Goal: Task Accomplishment & Management: Manage account settings

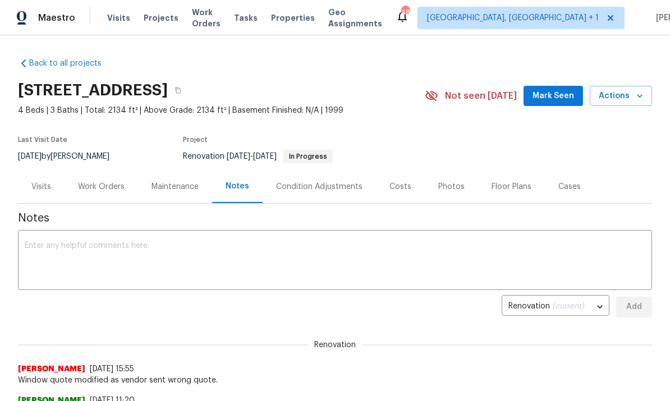
click at [102, 187] on div "Work Orders" at bounding box center [101, 186] width 47 height 11
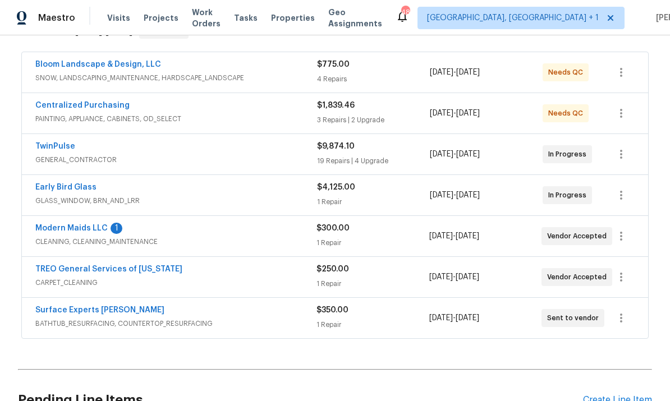
scroll to position [199, 0]
click at [662, 233] on div "Back to all projects 2901 Piney Ct, Raleigh, NC 27603 4 Beds | 3 Baths | Total:…" at bounding box center [335, 218] width 670 height 366
click at [83, 187] on link "Early Bird Glass" at bounding box center [65, 188] width 61 height 8
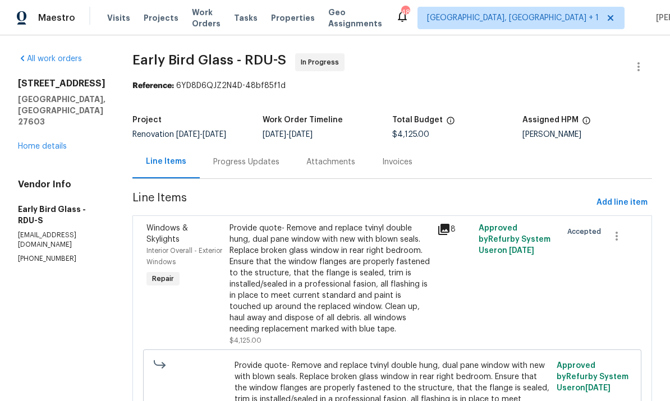
click at [242, 166] on div "Progress Updates" at bounding box center [246, 162] width 66 height 11
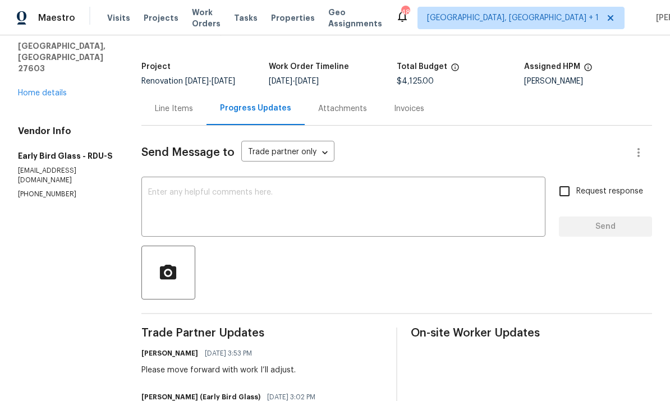
scroll to position [50, 0]
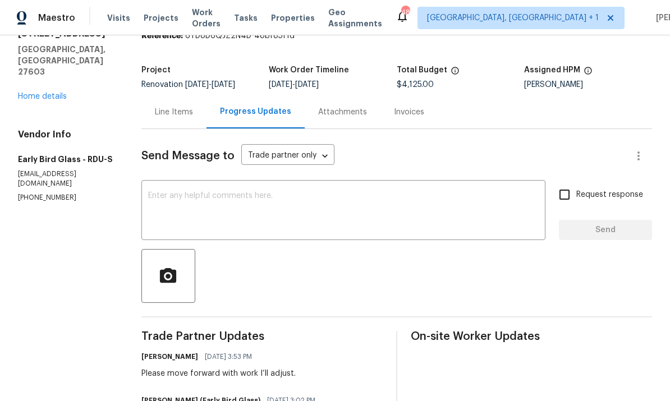
click at [58, 93] on link "Home details" at bounding box center [42, 97] width 49 height 8
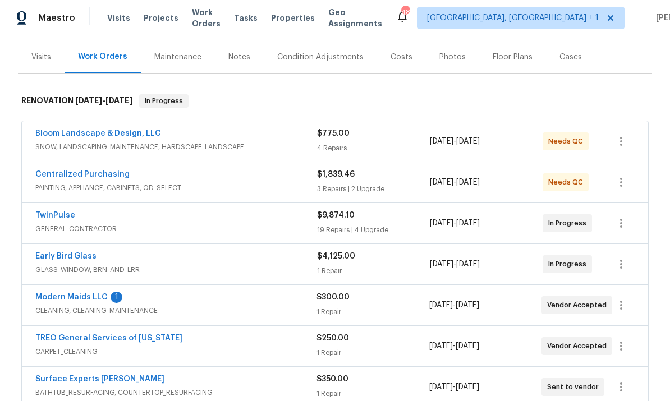
scroll to position [130, 0]
click at [113, 170] on link "Centralized Purchasing" at bounding box center [82, 174] width 94 height 8
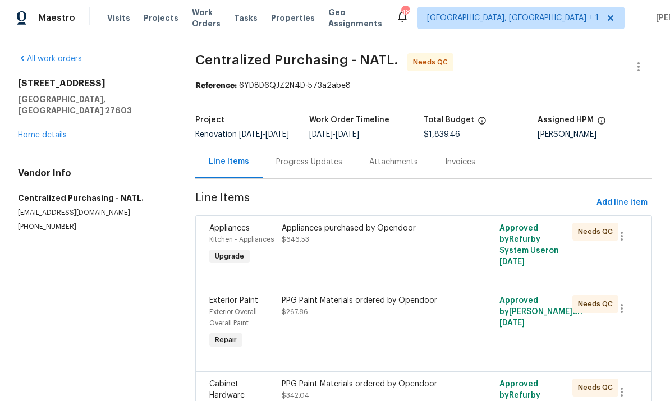
click at [364, 256] on div "Appliances purchased by Opendoor $646.53" at bounding box center [369, 246] width 182 height 52
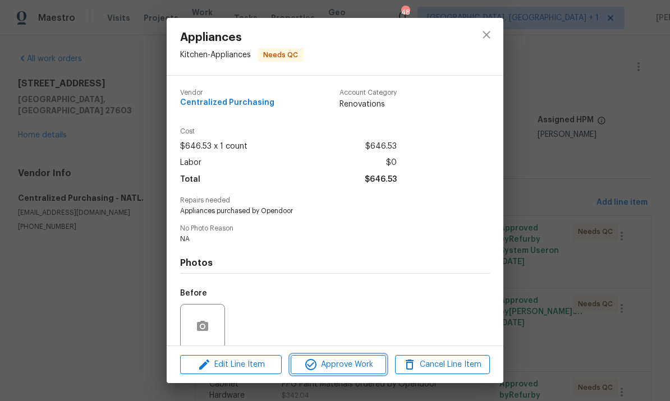
click at [340, 369] on span "Approve Work" at bounding box center [338, 365] width 88 height 14
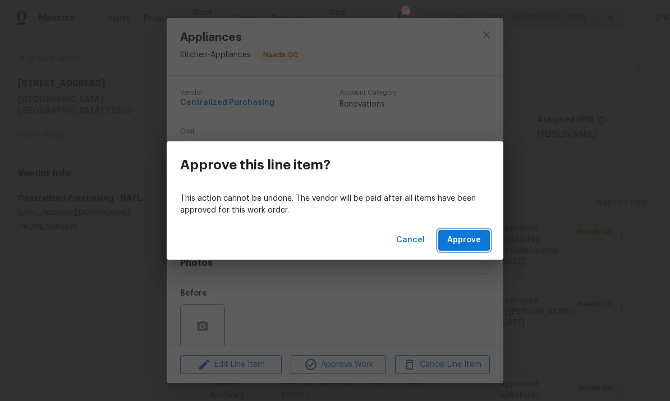
click at [446, 233] on button "Approve" at bounding box center [464, 240] width 52 height 21
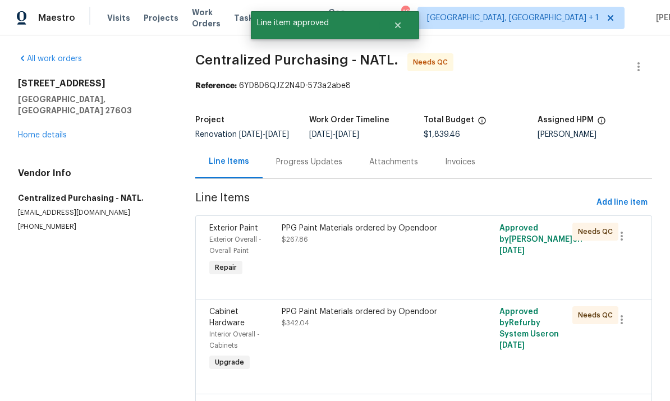
click at [375, 255] on div "PPG Paint Materials ordered by Opendoor $267.86" at bounding box center [369, 251] width 182 height 63
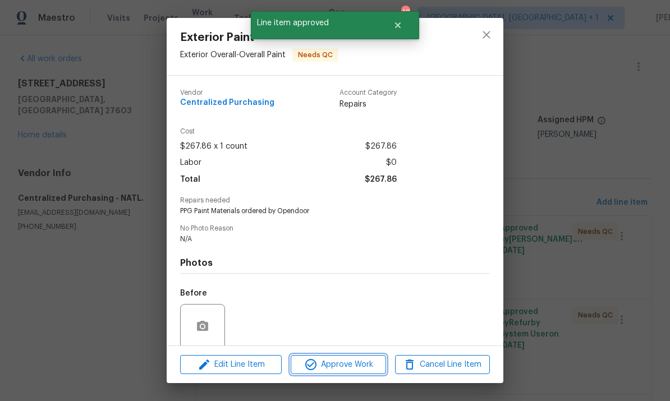
click at [348, 367] on span "Approve Work" at bounding box center [338, 365] width 88 height 14
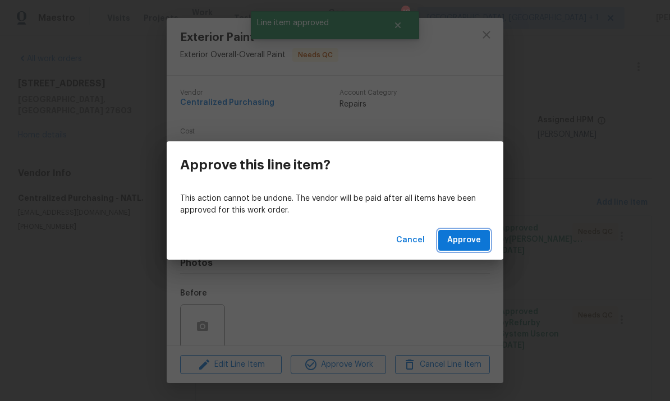
click at [465, 236] on span "Approve" at bounding box center [464, 241] width 34 height 14
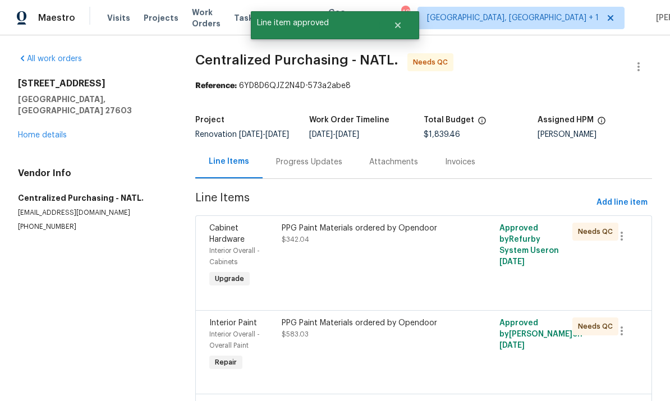
click at [363, 245] on div "PPG Paint Materials ordered by Opendoor $342.04" at bounding box center [369, 234] width 175 height 22
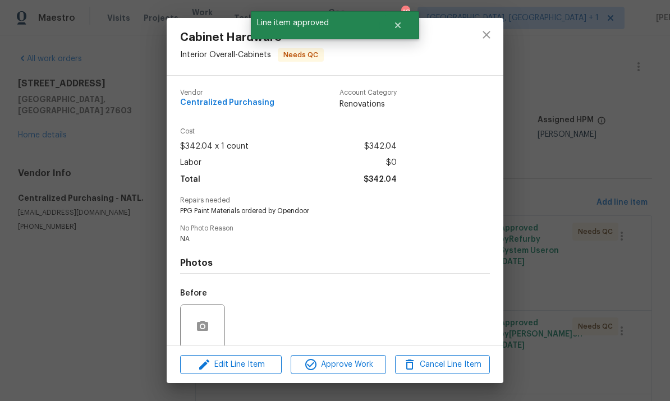
click at [350, 369] on span "Approve Work" at bounding box center [338, 365] width 88 height 14
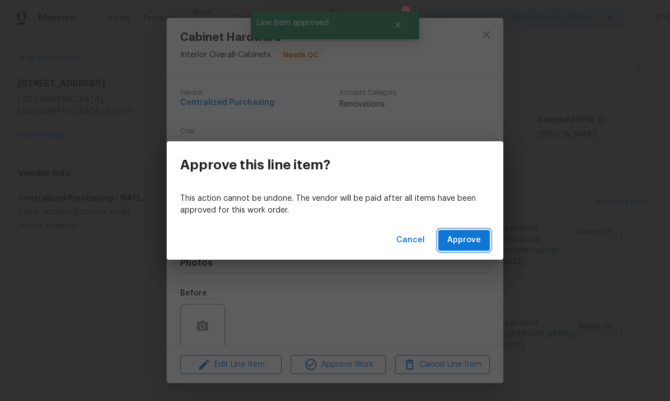
click at [472, 236] on span "Approve" at bounding box center [464, 241] width 34 height 14
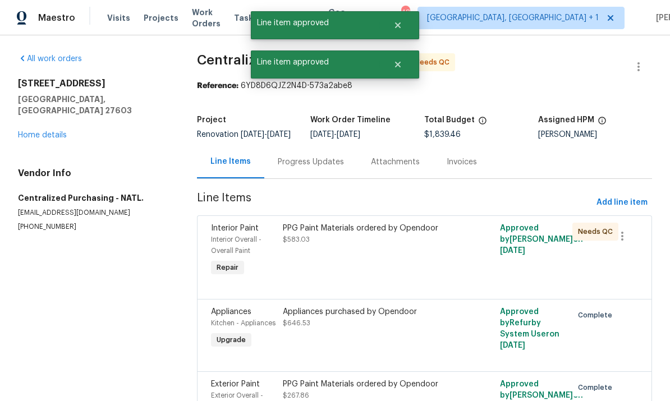
click at [376, 234] on div "PPG Paint Materials ordered by Opendoor" at bounding box center [370, 228] width 174 height 11
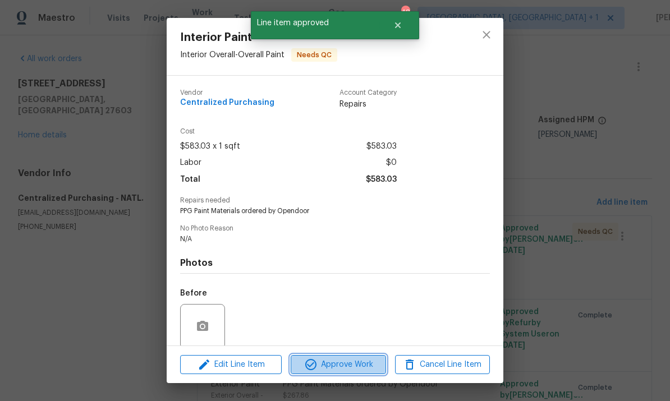
click at [363, 368] on span "Approve Work" at bounding box center [338, 365] width 88 height 14
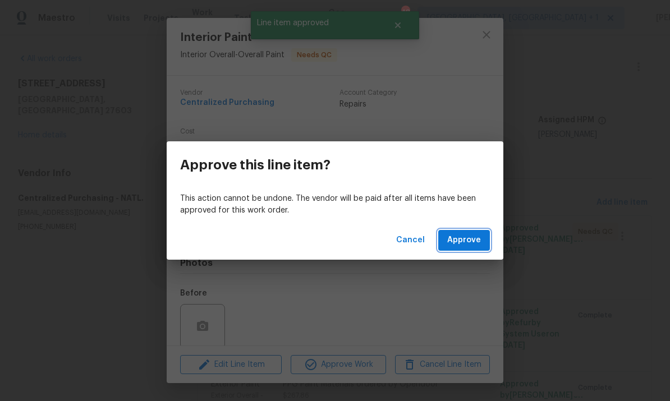
click at [464, 249] on button "Approve" at bounding box center [464, 240] width 52 height 21
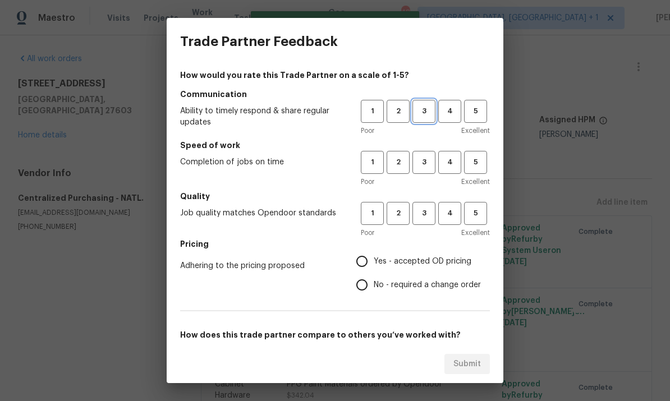
click at [426, 115] on span "3" at bounding box center [424, 111] width 21 height 13
click at [431, 168] on span "3" at bounding box center [424, 162] width 21 height 13
click at [430, 224] on button "3" at bounding box center [424, 213] width 23 height 23
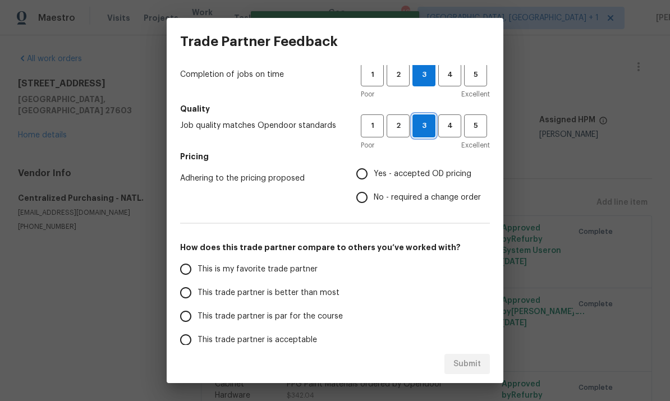
scroll to position [87, 0]
click at [373, 199] on input "No - required a change order" at bounding box center [362, 198] width 24 height 24
radio input "true"
click at [366, 173] on input "Yes - accepted OD pricing" at bounding box center [362, 175] width 24 height 24
radio input "true"
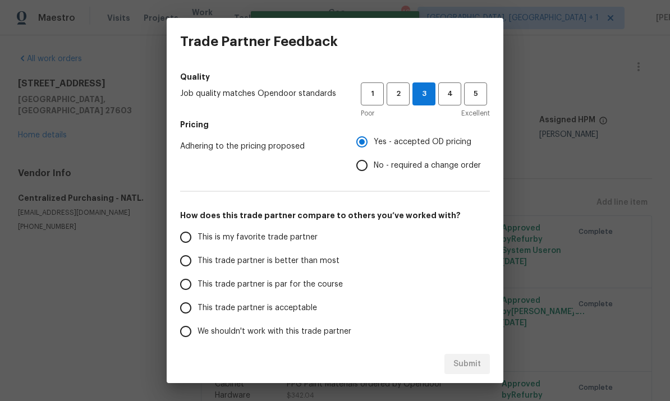
scroll to position [142, 0]
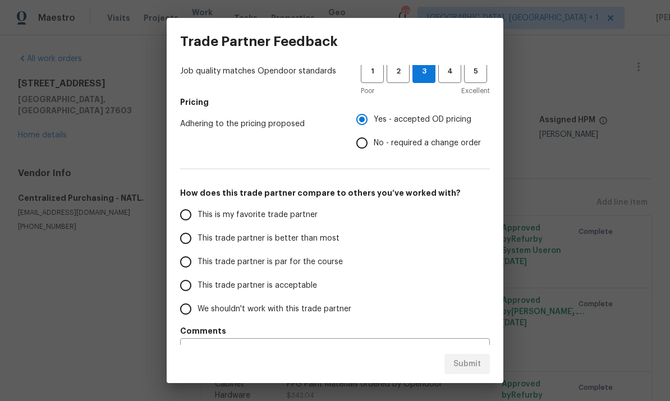
click at [196, 265] on input "This trade partner is par for the course" at bounding box center [186, 262] width 24 height 24
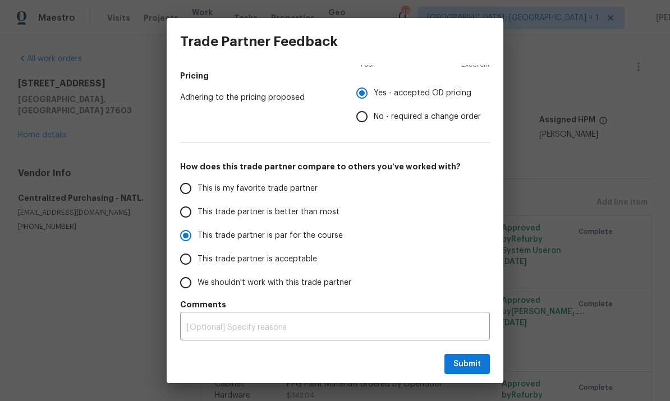
scroll to position [168, 0]
click at [482, 368] on button "Submit" at bounding box center [467, 364] width 45 height 21
radio input "true"
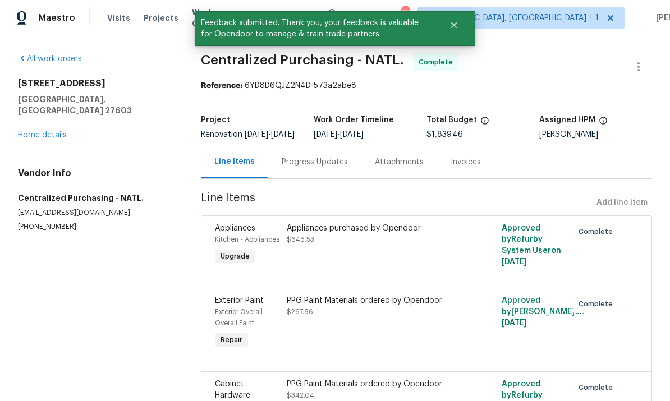
click at [51, 131] on link "Home details" at bounding box center [42, 135] width 49 height 8
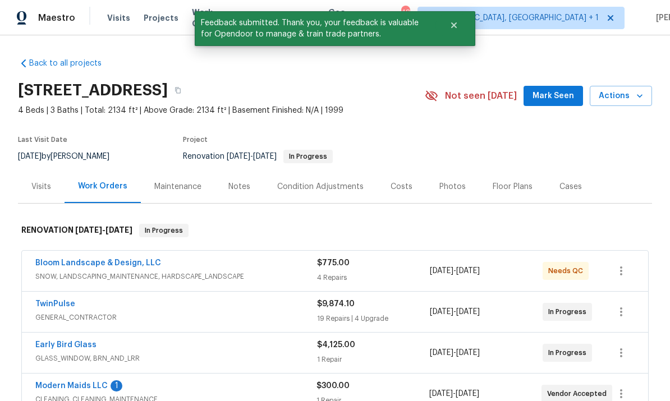
scroll to position [39, 0]
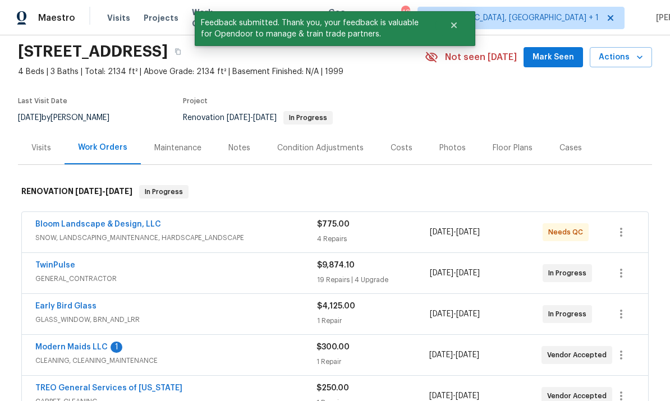
click at [84, 304] on link "Early Bird Glass" at bounding box center [65, 307] width 61 height 8
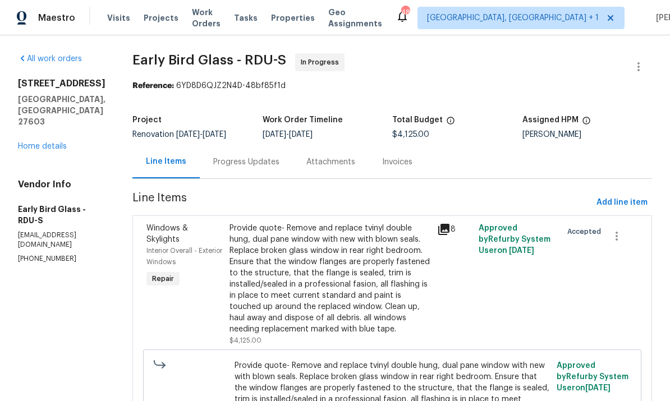
click at [58, 143] on link "Home details" at bounding box center [42, 147] width 49 height 8
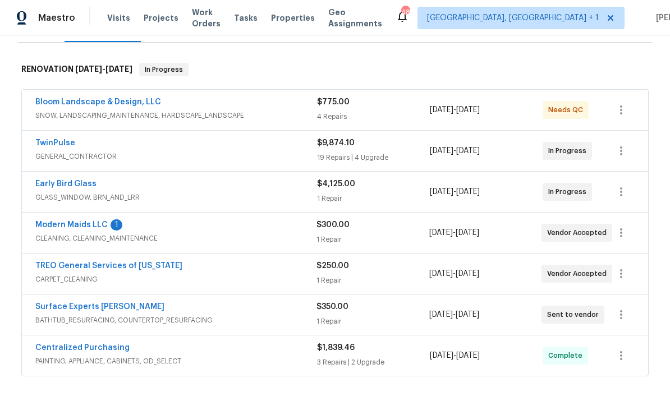
scroll to position [162, 0]
click at [103, 307] on link "Surface Experts [PERSON_NAME]" at bounding box center [99, 307] width 129 height 8
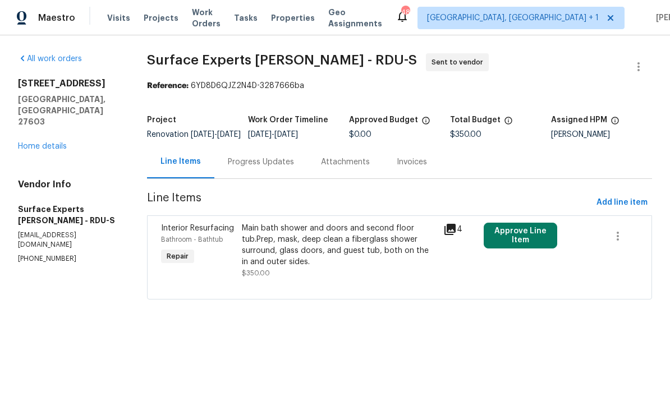
click at [525, 241] on button "Approve Line Item" at bounding box center [521, 236] width 74 height 26
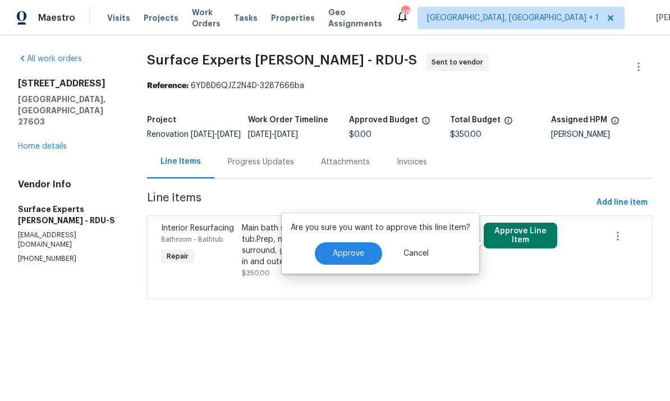
click at [352, 248] on button "Approve" at bounding box center [348, 254] width 67 height 22
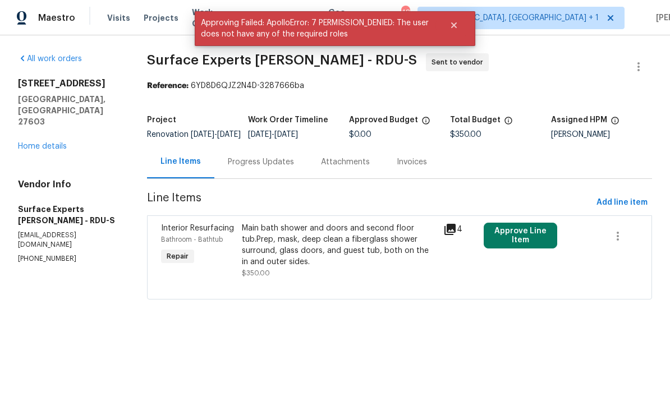
click at [266, 167] on div "Progress Updates" at bounding box center [261, 162] width 66 height 11
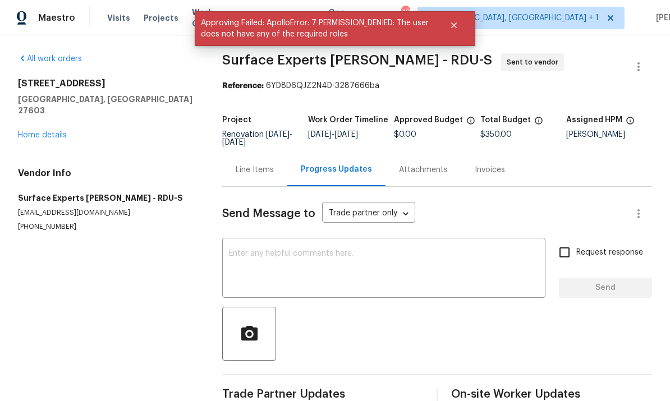
click at [63, 131] on link "Home details" at bounding box center [42, 135] width 49 height 8
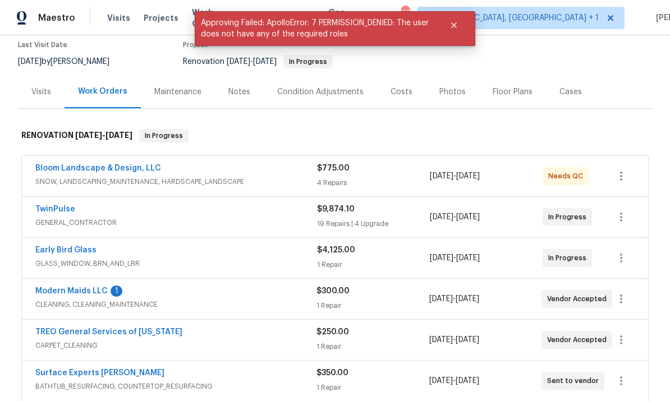
scroll to position [99, 0]
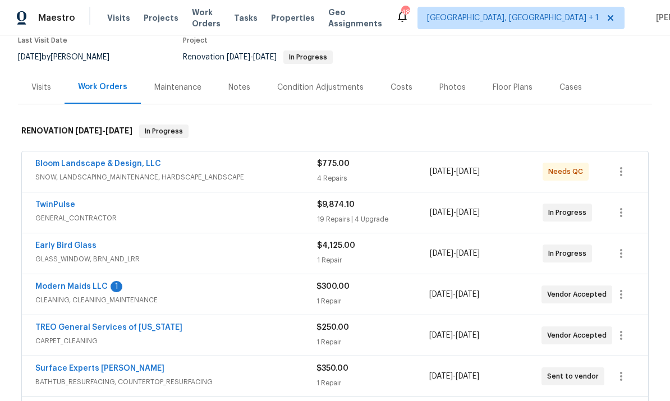
click at [97, 372] on link "Surface Experts [PERSON_NAME]" at bounding box center [99, 369] width 129 height 8
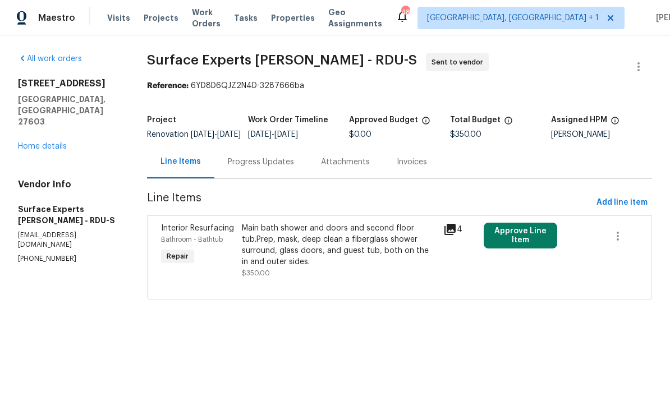
click at [265, 162] on div "Progress Updates" at bounding box center [260, 161] width 93 height 33
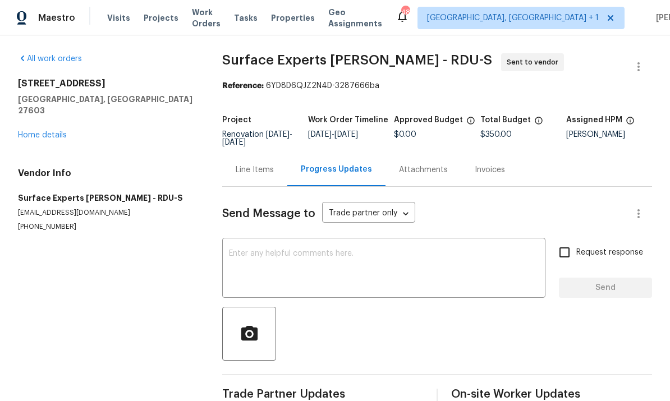
click at [58, 117] on div "2901 Piney Ct Raleigh, NC 27603 Home details" at bounding box center [106, 109] width 177 height 63
click at [62, 131] on link "Home details" at bounding box center [42, 135] width 49 height 8
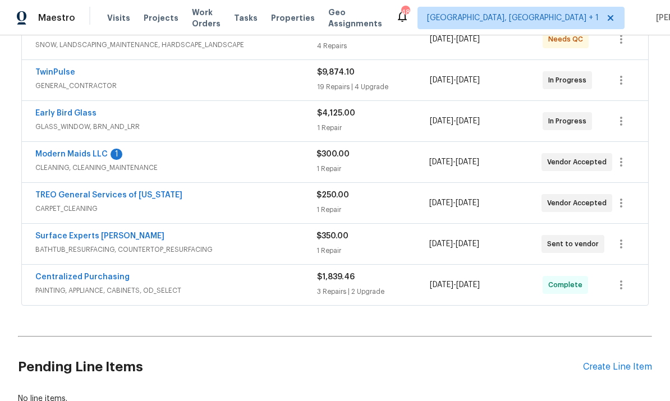
scroll to position [232, 0]
click at [110, 239] on link "Surface Experts [PERSON_NAME]" at bounding box center [99, 236] width 129 height 8
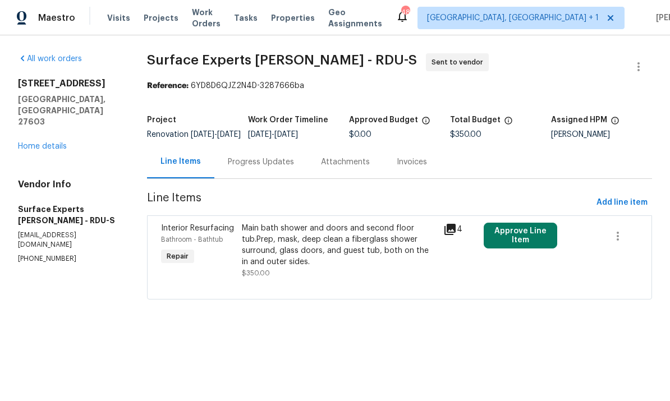
click at [262, 168] on div "Progress Updates" at bounding box center [261, 162] width 66 height 11
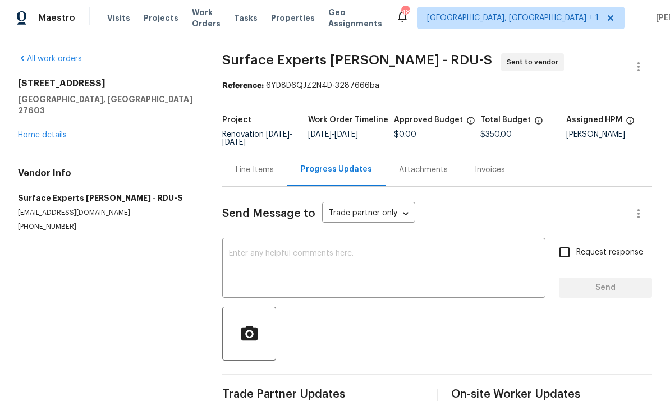
scroll to position [42, 0]
click at [56, 131] on link "Home details" at bounding box center [42, 135] width 49 height 8
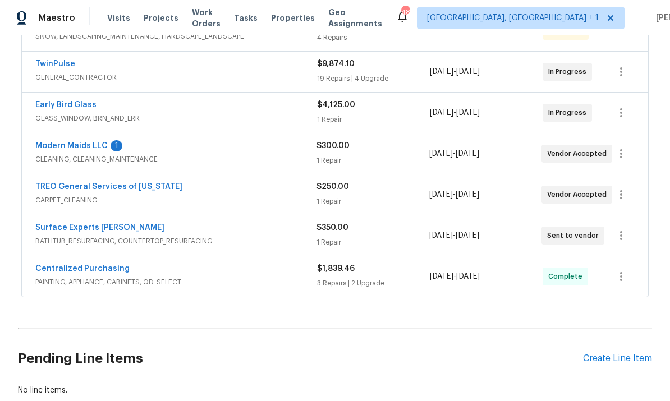
scroll to position [246, 0]
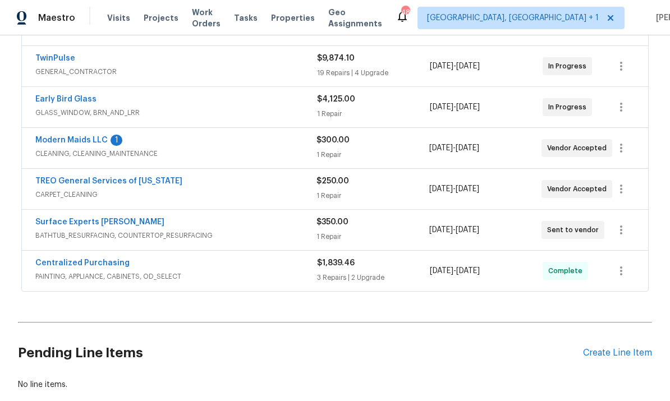
click at [104, 135] on span "Modern Maids LLC" at bounding box center [71, 140] width 72 height 11
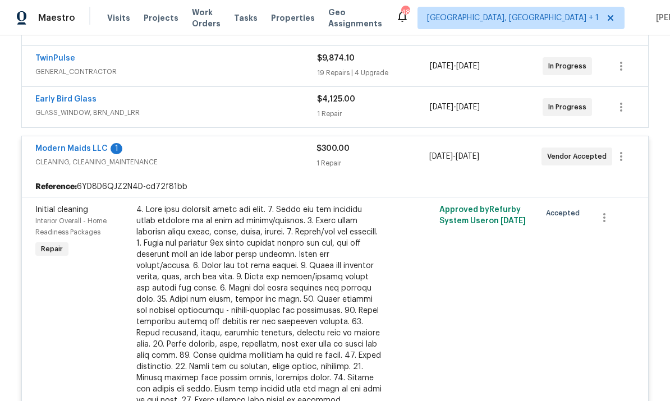
click at [82, 151] on link "Modern Maids LLC" at bounding box center [71, 149] width 72 height 8
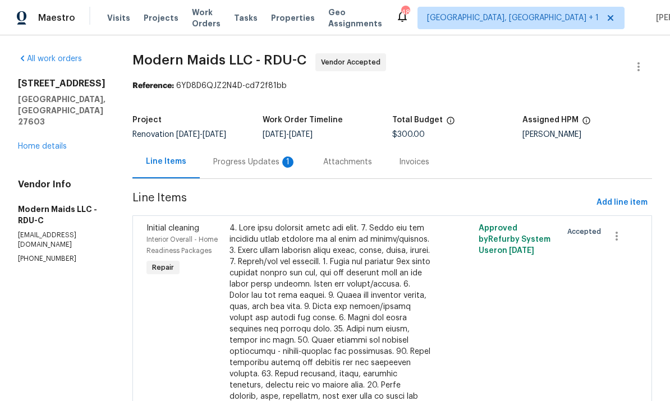
click at [262, 161] on div "Progress Updates 1" at bounding box center [254, 162] width 83 height 11
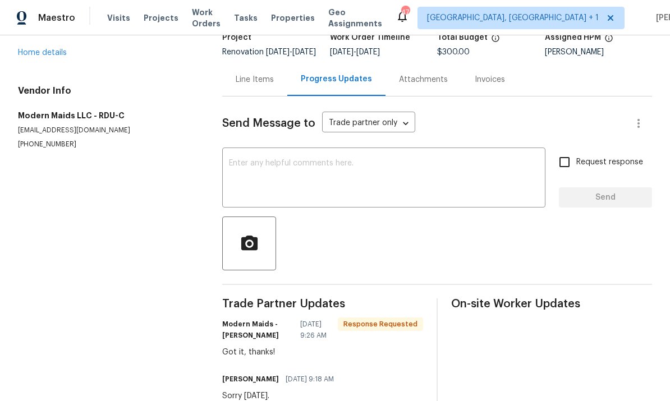
scroll to position [178, 0]
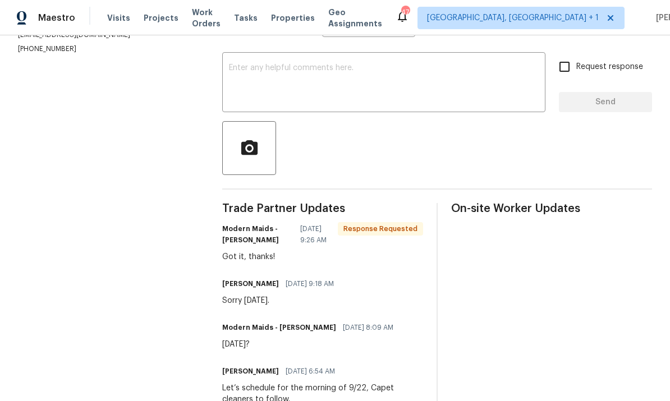
click at [255, 84] on textarea at bounding box center [384, 83] width 310 height 39
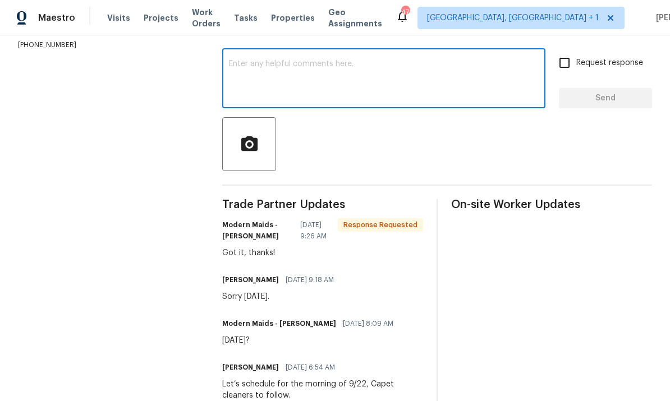
scroll to position [177, 0]
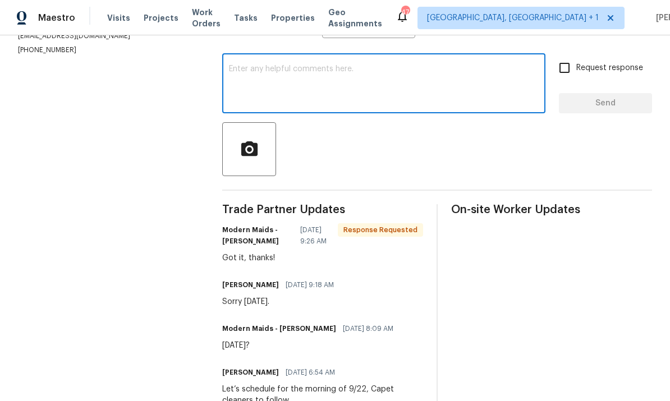
click at [261, 66] on div "x ​" at bounding box center [383, 84] width 323 height 57
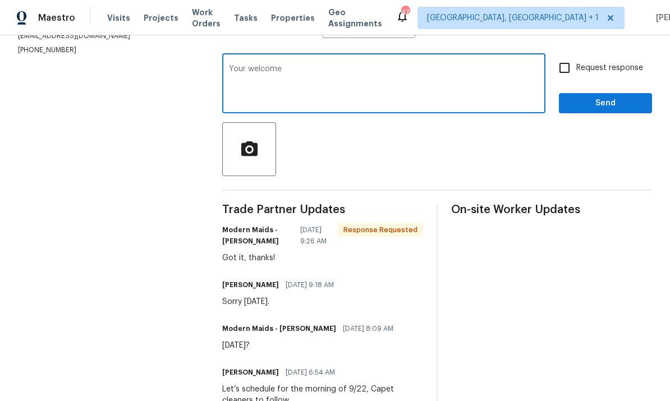
type textarea "Your welcome"
click at [567, 76] on input "Request response" at bounding box center [565, 68] width 24 height 24
checkbox input "true"
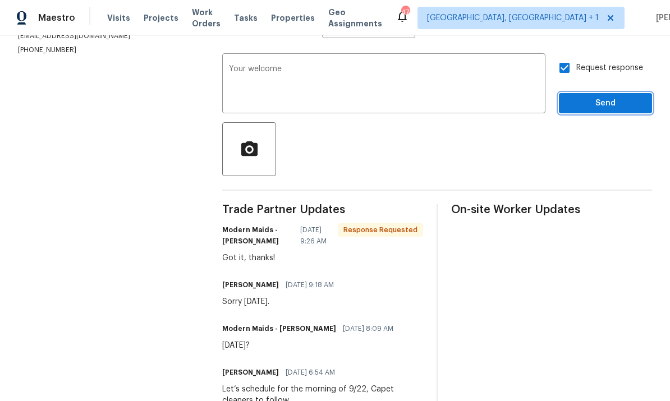
click at [611, 114] on button "Send" at bounding box center [605, 103] width 93 height 21
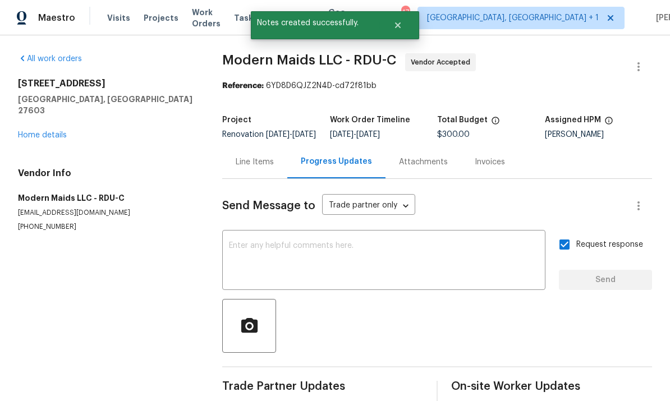
click at [57, 131] on link "Home details" at bounding box center [42, 135] width 49 height 8
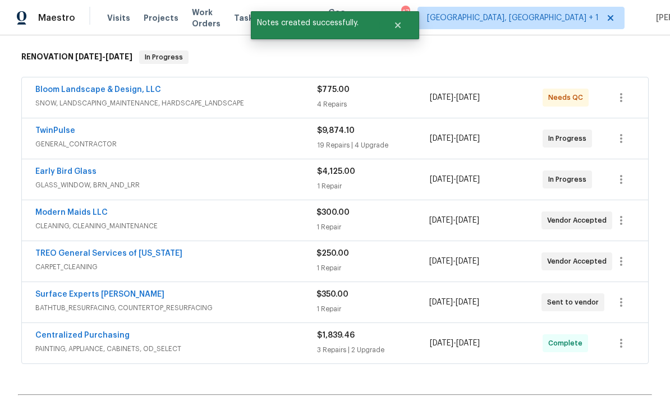
scroll to position [174, 0]
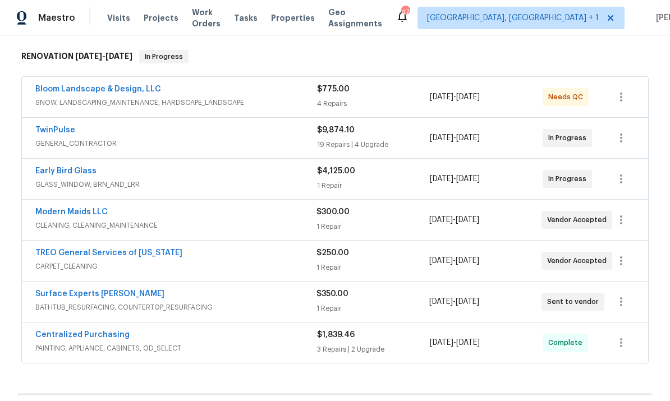
click at [71, 131] on link "TwinPulse" at bounding box center [55, 130] width 40 height 8
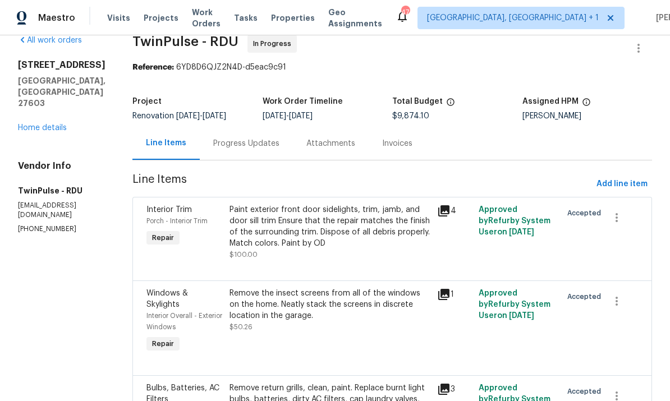
scroll to position [23, 0]
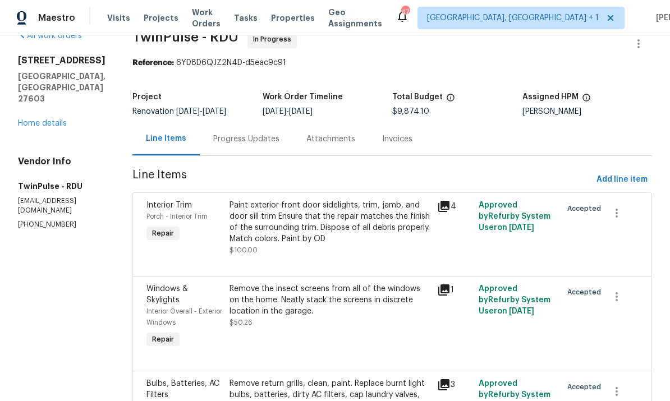
click at [252, 134] on div "Progress Updates" at bounding box center [246, 139] width 66 height 11
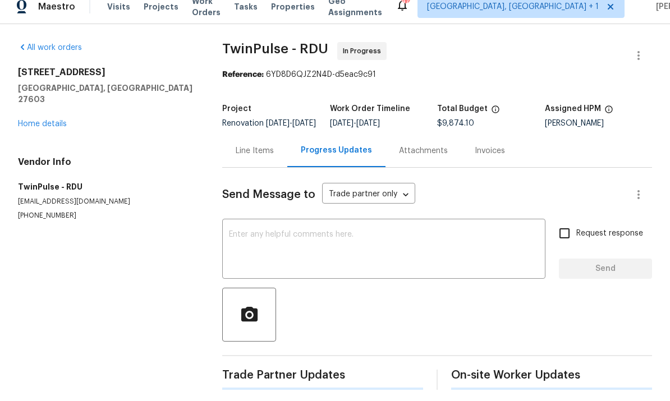
scroll to position [42, 0]
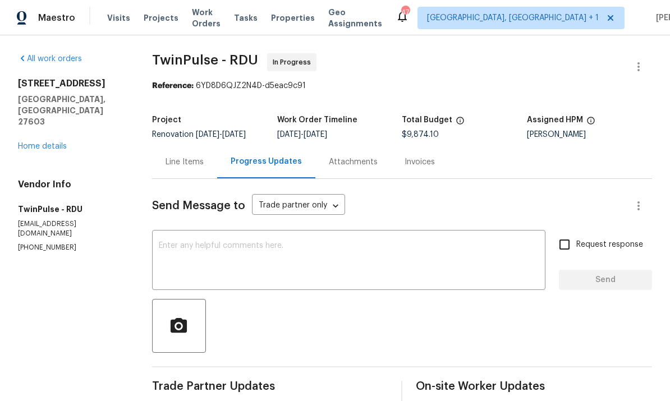
click at [193, 157] on div "Line Items" at bounding box center [185, 162] width 38 height 11
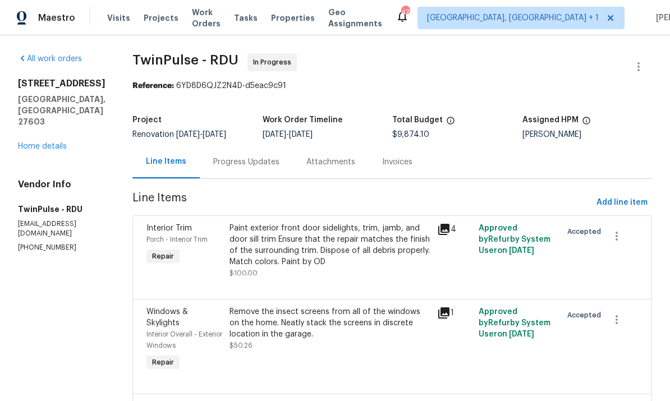
click at [45, 93] on div "All work orders 2901 Piney Ct Raleigh, NC 27603 Home details Vendor Info TwinPu…" at bounding box center [62, 152] width 88 height 199
click at [34, 143] on link "Home details" at bounding box center [42, 147] width 49 height 8
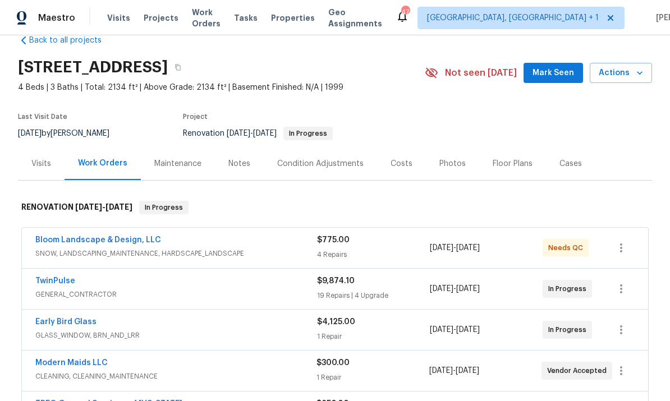
scroll to position [30, 0]
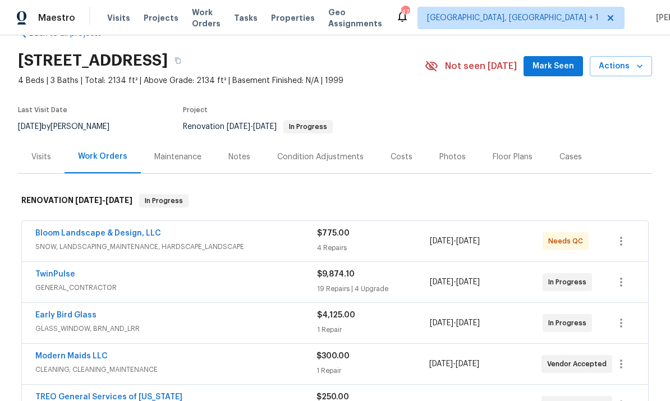
click at [109, 237] on link "Bloom Landscape & Design, LLC" at bounding box center [98, 234] width 126 height 8
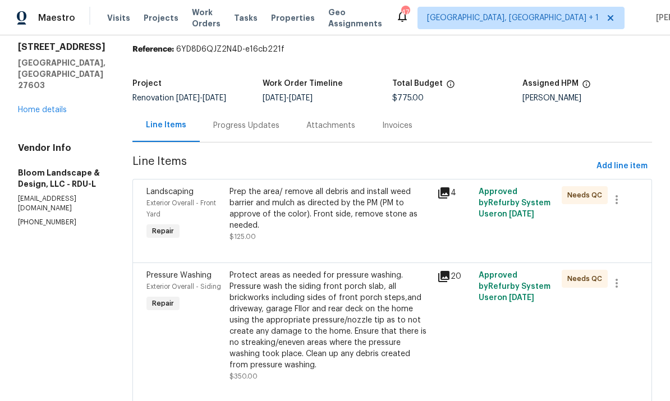
scroll to position [39, 0]
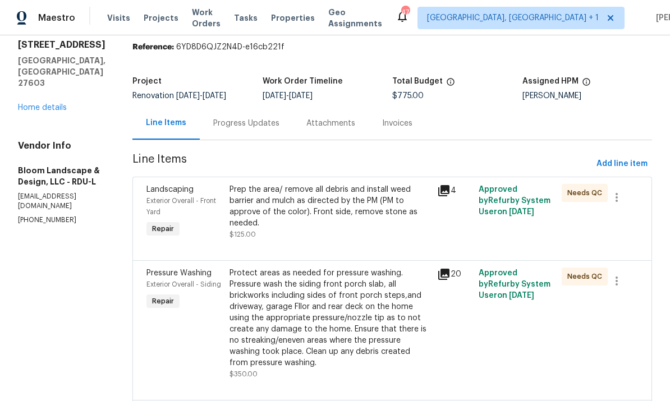
click at [363, 225] on div "Prep the area/ remove all debris and install weed barrier and mulch as directed…" at bounding box center [330, 206] width 201 height 45
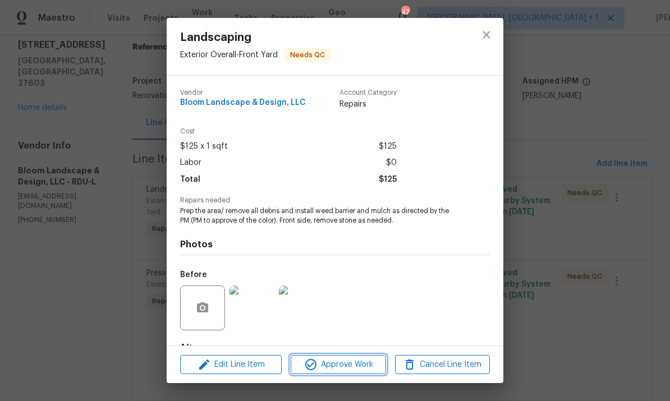
click at [357, 372] on button "Approve Work" at bounding box center [338, 365] width 95 height 20
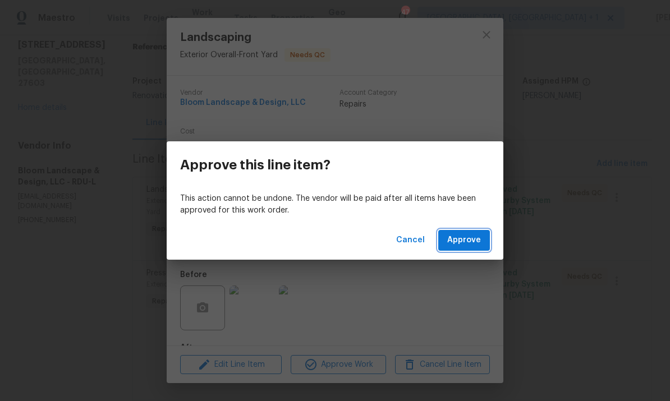
click at [464, 232] on button "Approve" at bounding box center [464, 240] width 52 height 21
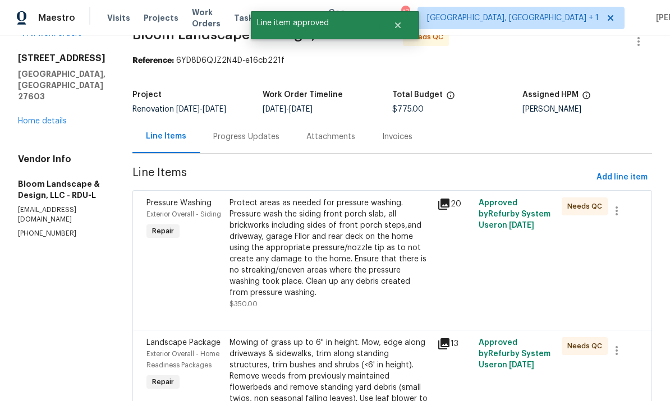
scroll to position [27, 0]
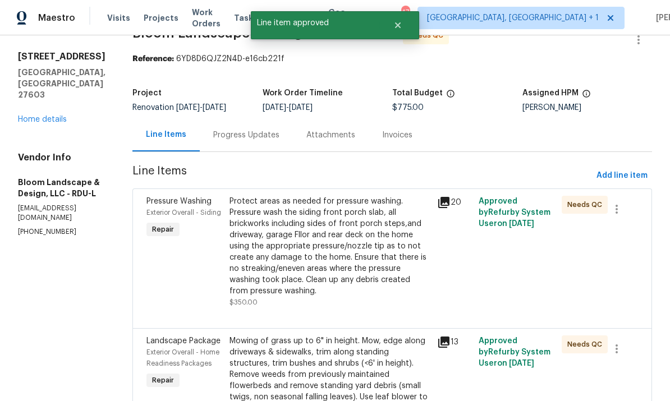
click at [354, 271] on div "Protect areas as needed for pressure washing. Pressure wash the siding front po…" at bounding box center [330, 246] width 201 height 101
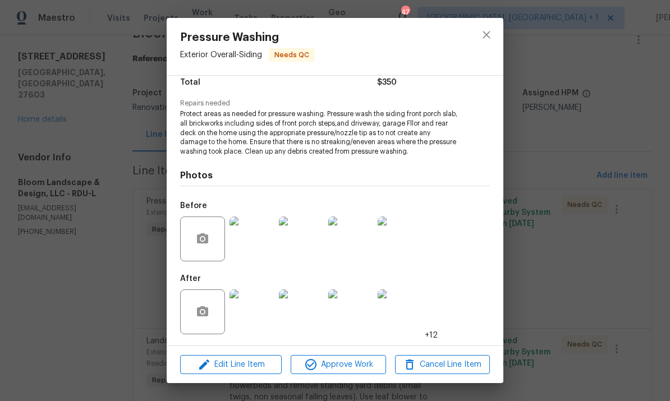
scroll to position [98, 0]
click at [248, 316] on img at bounding box center [252, 312] width 45 height 45
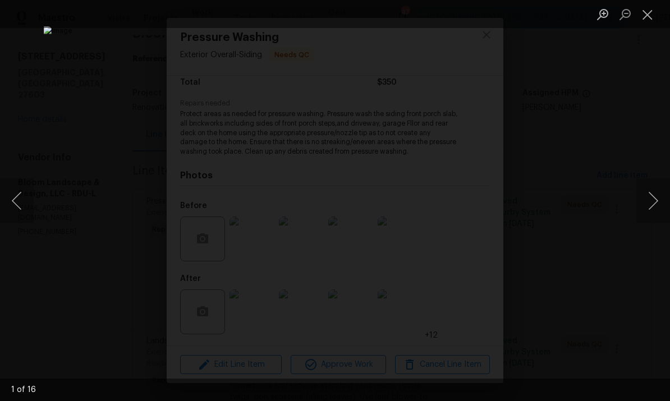
click at [651, 191] on button "Next image" at bounding box center [654, 201] width 34 height 45
click at [648, 195] on button "Next image" at bounding box center [654, 201] width 34 height 45
click at [650, 193] on button "Next image" at bounding box center [654, 201] width 34 height 45
click at [643, 196] on button "Next image" at bounding box center [654, 201] width 34 height 45
click at [595, 134] on div "Lightbox" at bounding box center [335, 200] width 670 height 401
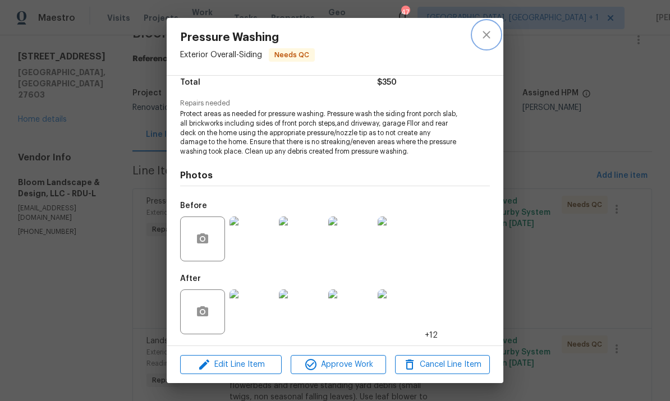
click at [485, 38] on icon "close" at bounding box center [486, 34] width 13 height 13
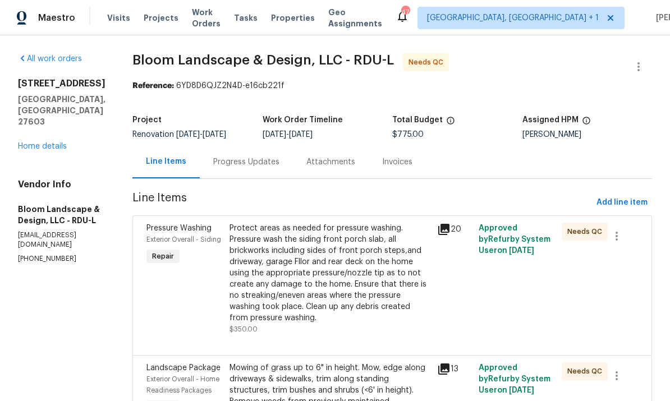
scroll to position [0, 0]
click at [46, 134] on div "All work orders 2901 Piney Ct Raleigh, NC 27603 Home details Vendor Info Bloom …" at bounding box center [62, 158] width 88 height 211
click at [50, 143] on link "Home details" at bounding box center [42, 147] width 49 height 8
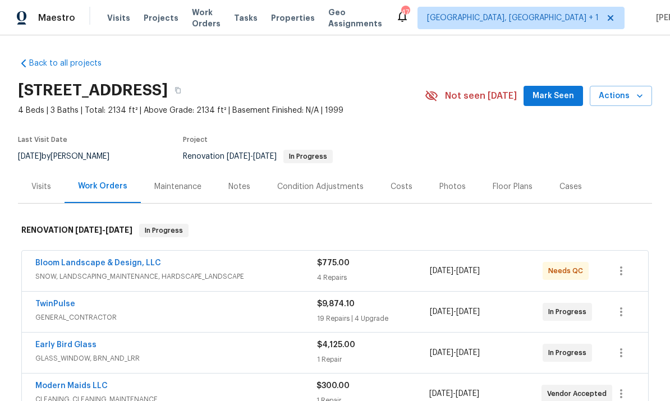
click at [64, 307] on link "TwinPulse" at bounding box center [55, 304] width 40 height 8
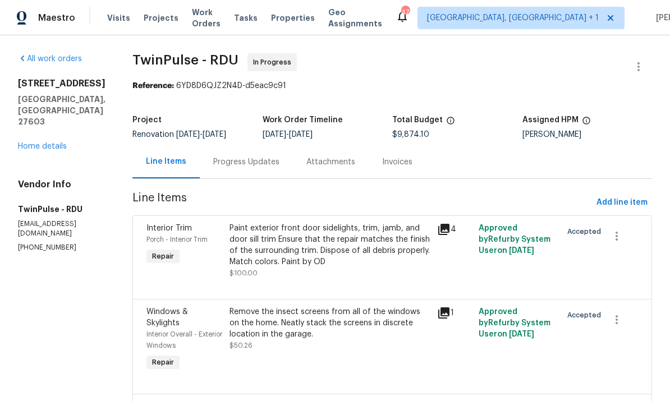
click at [56, 143] on link "Home details" at bounding box center [42, 147] width 49 height 8
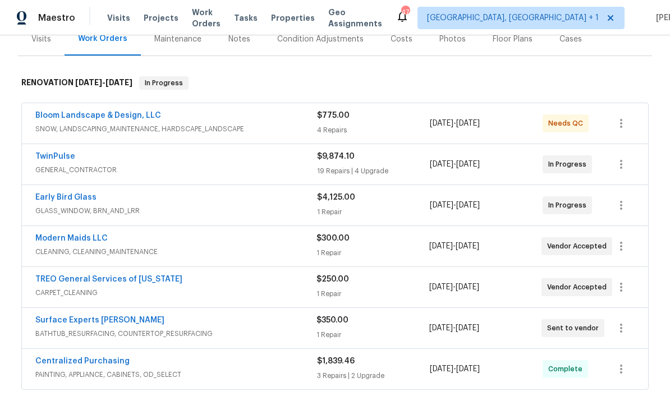
scroll to position [146, 0]
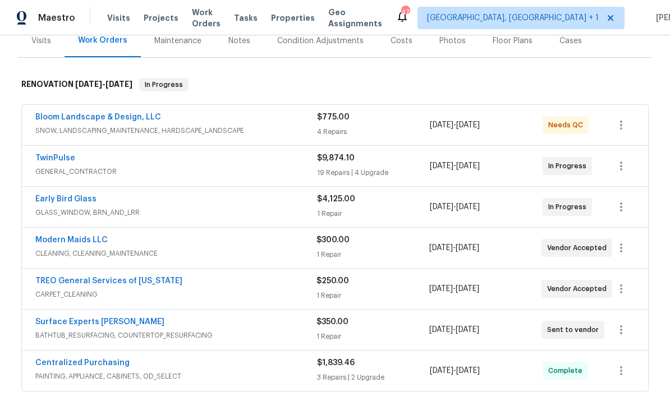
click at [71, 162] on link "TwinPulse" at bounding box center [55, 158] width 40 height 8
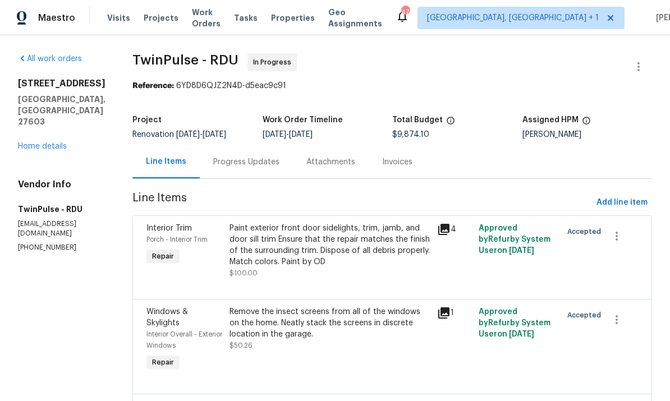
click at [245, 164] on div "Progress Updates" at bounding box center [246, 162] width 66 height 11
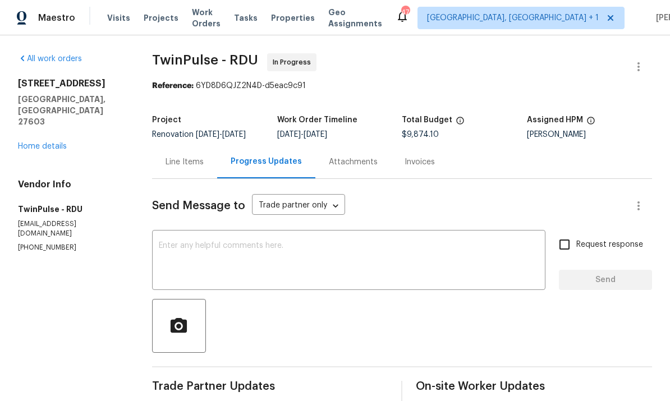
click at [54, 143] on link "Home details" at bounding box center [42, 147] width 49 height 8
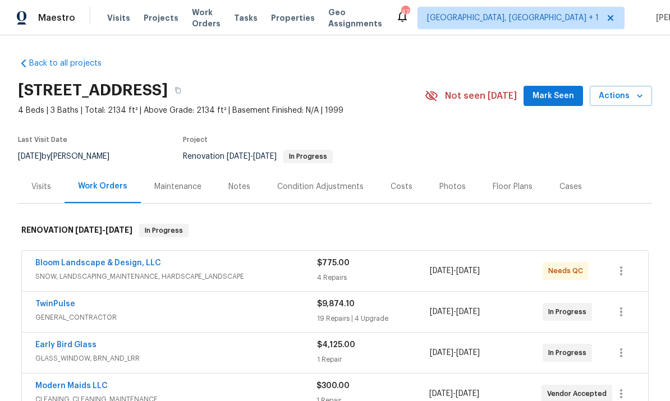
click at [240, 181] on div "Notes" at bounding box center [239, 186] width 22 height 11
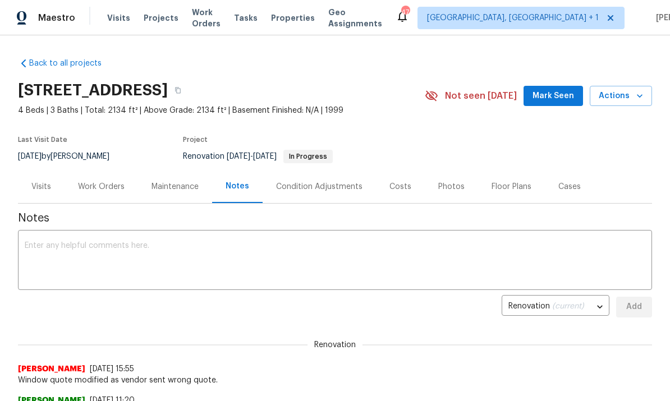
click at [104, 183] on div "Work Orders" at bounding box center [101, 186] width 47 height 11
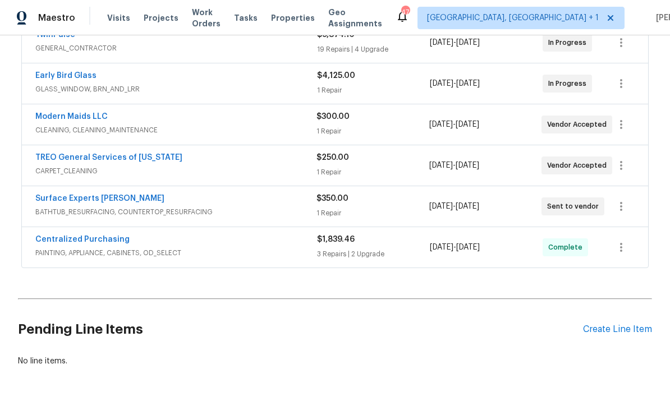
scroll to position [269, 0]
click at [623, 329] on div "Create Line Item" at bounding box center [617, 330] width 69 height 11
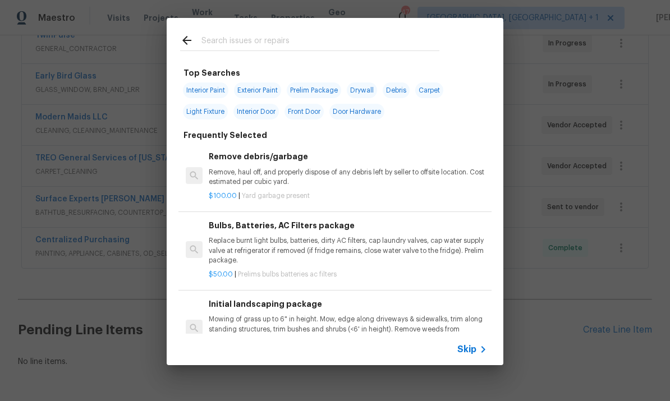
click at [236, 42] on input "text" at bounding box center [321, 42] width 238 height 17
type input "Carpet"
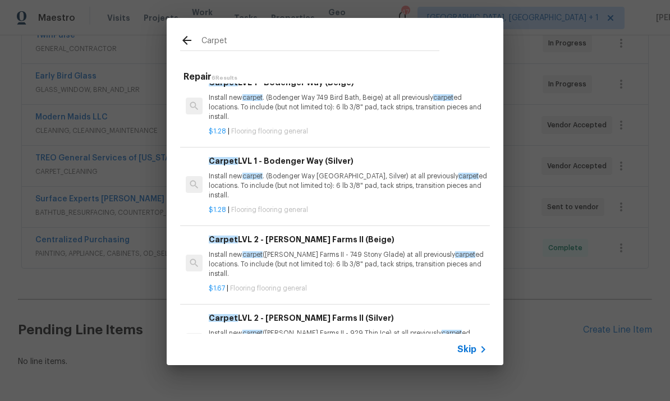
scroll to position [95, 0]
click at [327, 164] on h6 "Carpet LVL 1 - Bodenger Way (Silver)" at bounding box center [348, 160] width 278 height 12
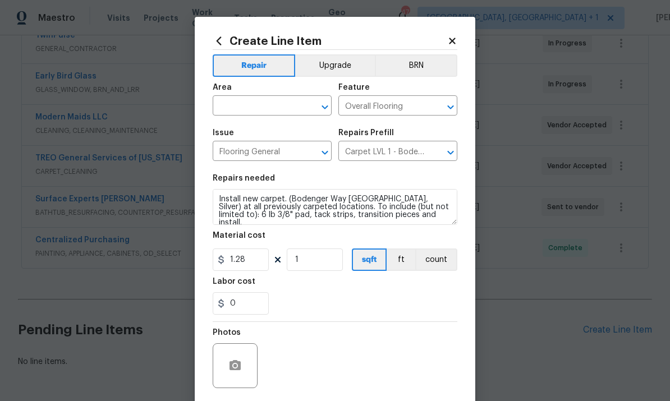
click at [263, 108] on input "text" at bounding box center [257, 106] width 88 height 17
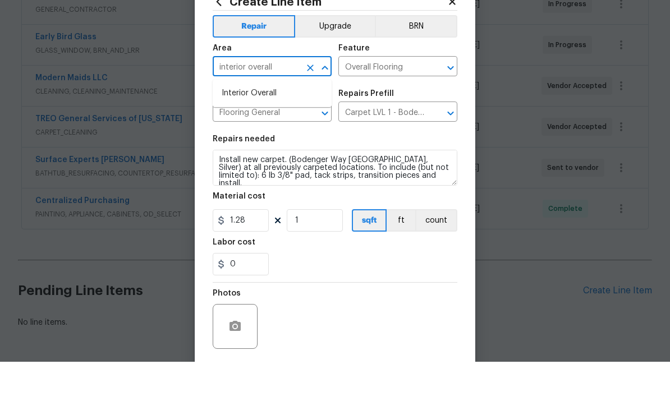
click at [252, 124] on li "Interior Overall" at bounding box center [272, 133] width 119 height 19
type input "Interior Overall"
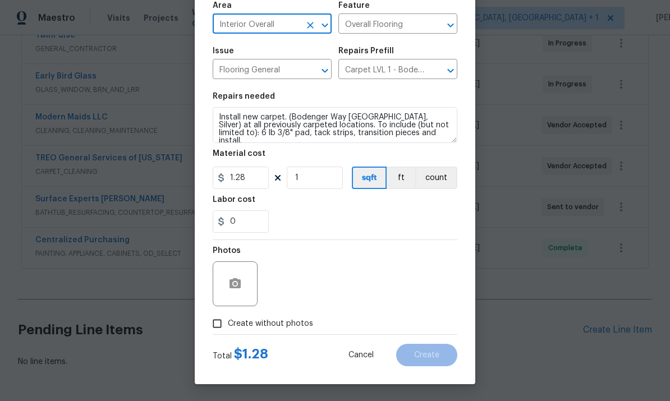
scroll to position [84, 0]
click at [243, 280] on button "button" at bounding box center [235, 284] width 27 height 27
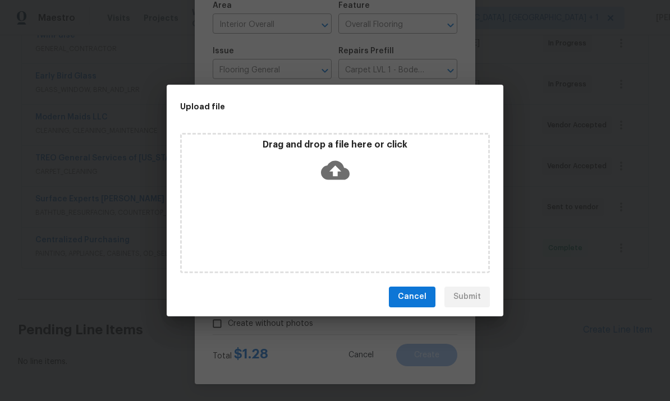
click at [589, 157] on div "Upload file Drag and drop a file here or click Cancel Submit" at bounding box center [335, 200] width 670 height 401
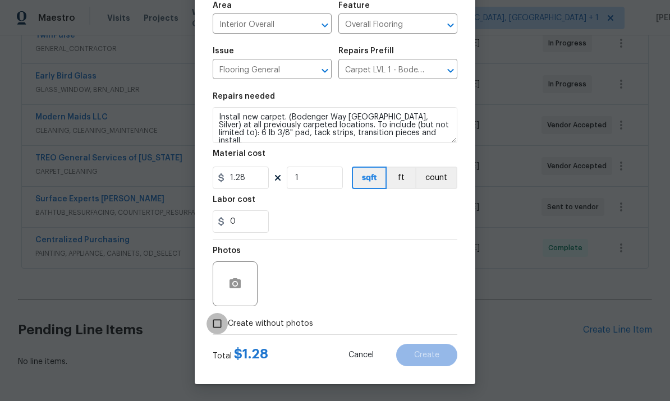
click at [222, 327] on input "Create without photos" at bounding box center [217, 323] width 21 height 21
checkbox input "true"
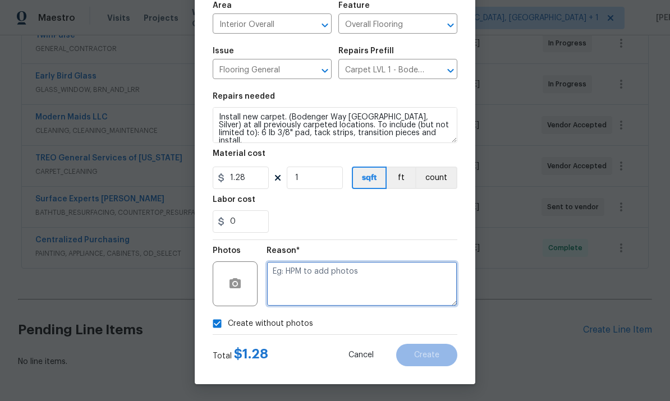
click at [305, 272] on textarea at bounding box center [362, 284] width 191 height 45
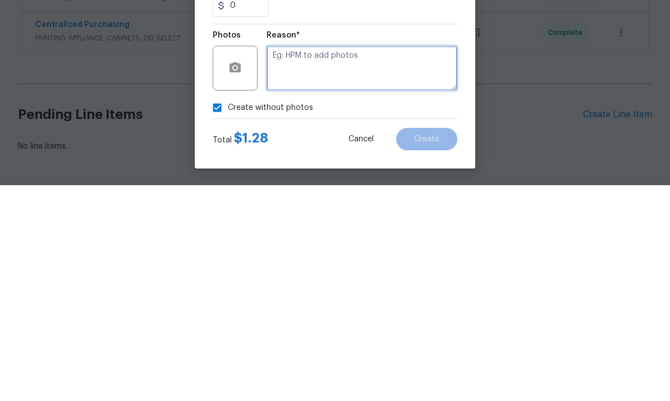
type textarea "T"
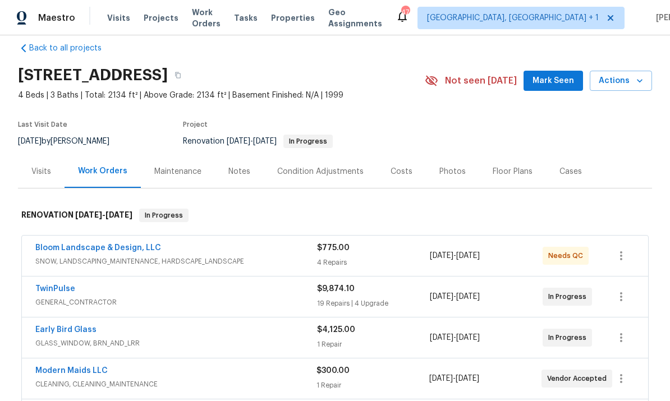
scroll to position [12, 0]
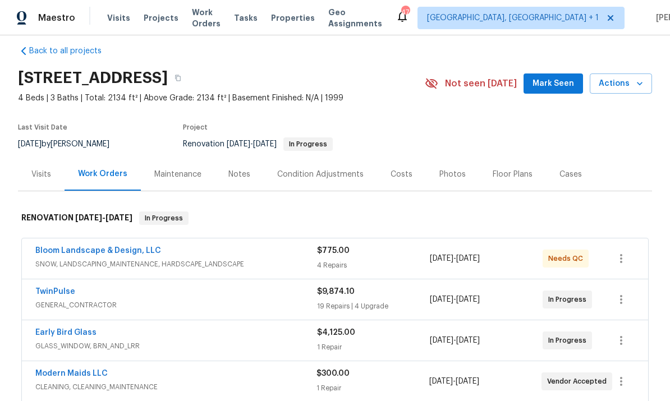
click at [65, 288] on link "TwinPulse" at bounding box center [55, 292] width 40 height 8
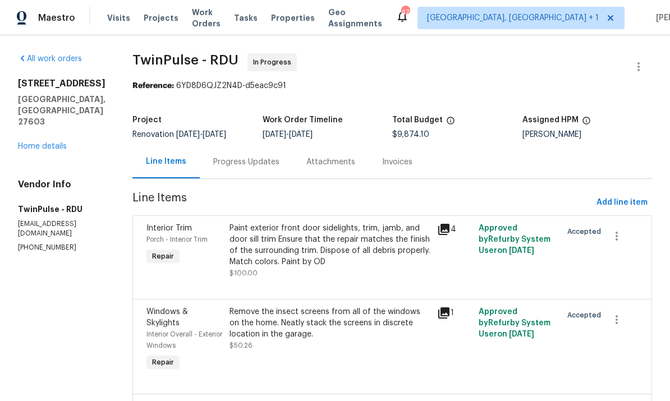
click at [252, 155] on div "Progress Updates" at bounding box center [246, 161] width 93 height 33
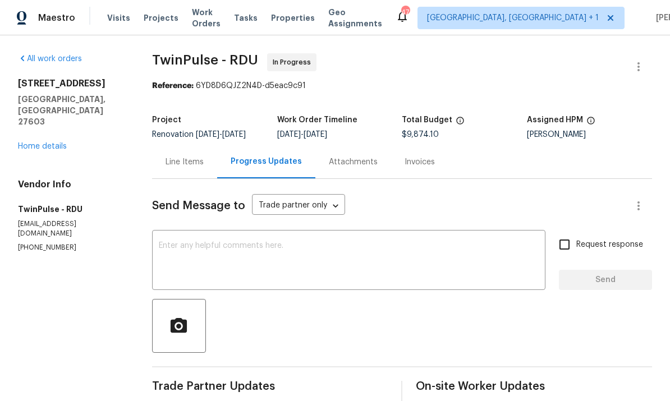
click at [59, 116] on div "2901 Piney Ct Raleigh, NC 27603 Home details" at bounding box center [71, 115] width 107 height 74
click at [49, 117] on div "2901 Piney Ct Raleigh, NC 27603 Home details" at bounding box center [71, 115] width 107 height 74
click at [56, 143] on link "Home details" at bounding box center [42, 147] width 49 height 8
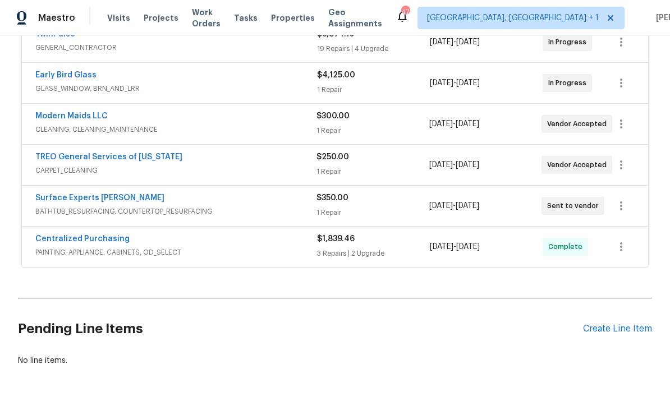
scroll to position [269, 0]
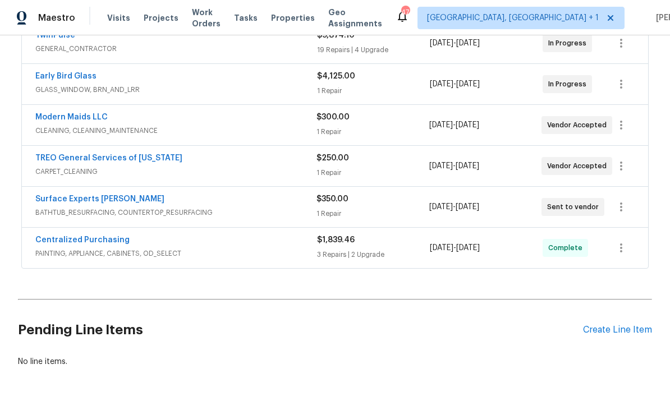
click at [627, 333] on div "Create Line Item" at bounding box center [617, 330] width 69 height 11
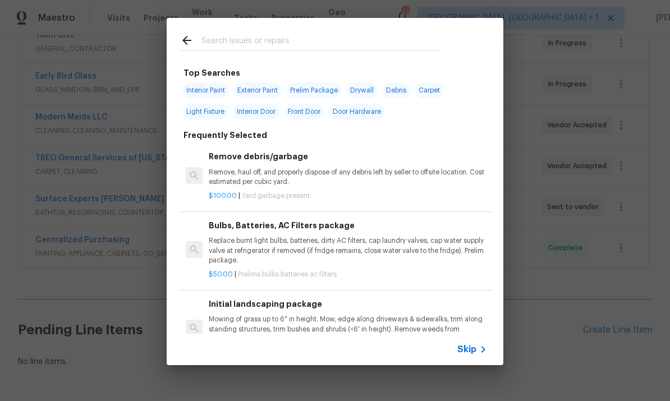
click at [250, 45] on input "text" at bounding box center [321, 42] width 238 height 17
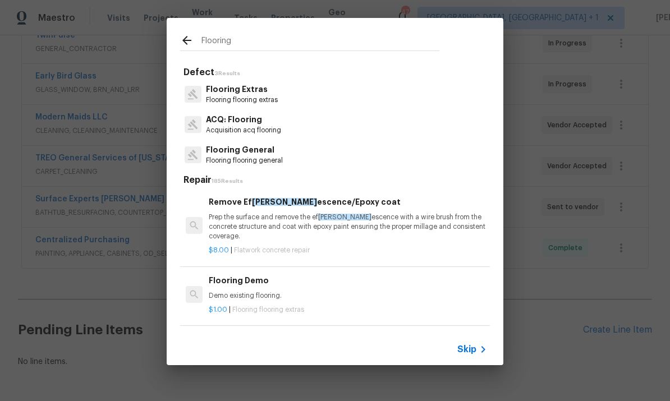
type input "Flooring"
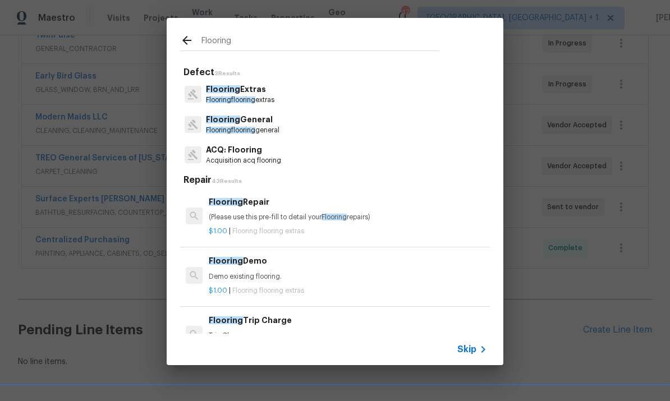
click at [251, 122] on p "Flooring General" at bounding box center [243, 120] width 74 height 12
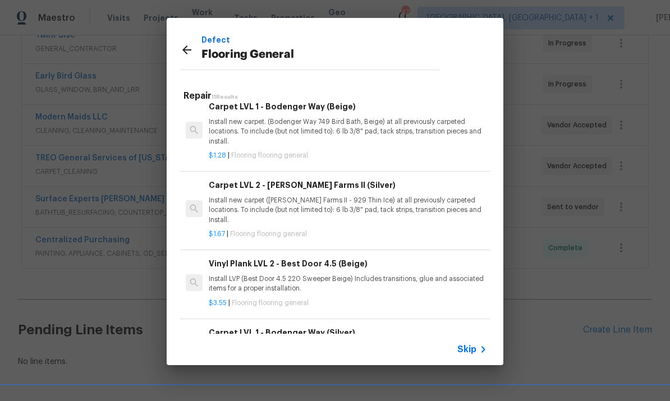
scroll to position [503, 0]
click at [334, 327] on h6 "Carpet LVL 1 - Bodenger Way (Silver)" at bounding box center [348, 333] width 278 height 12
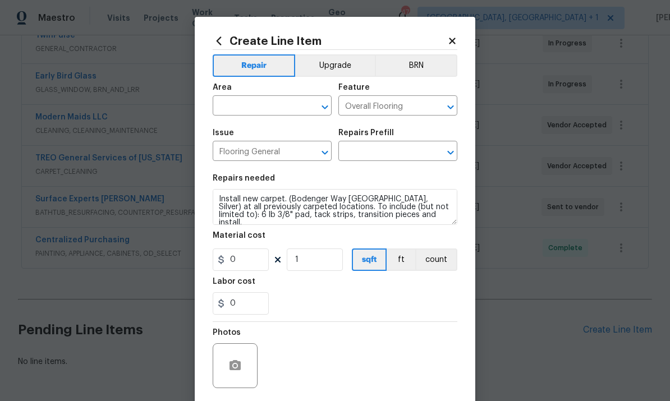
type input "Carpet LVL 1 - Bodenger Way (Silver) $1.28"
type input "1.28"
click at [334, 322] on div "Photos" at bounding box center [335, 358] width 245 height 73
click at [260, 106] on input "text" at bounding box center [257, 106] width 88 height 17
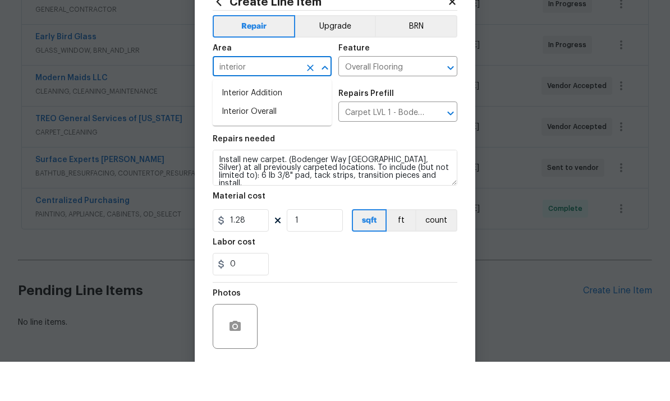
click at [271, 142] on li "Interior Overall" at bounding box center [272, 151] width 119 height 19
type input "Interior Overall"
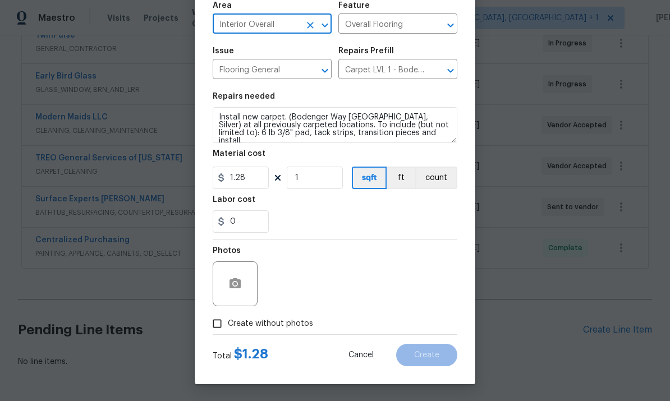
scroll to position [84, 0]
click at [226, 324] on input "Create without photos" at bounding box center [217, 323] width 21 height 21
checkbox input "true"
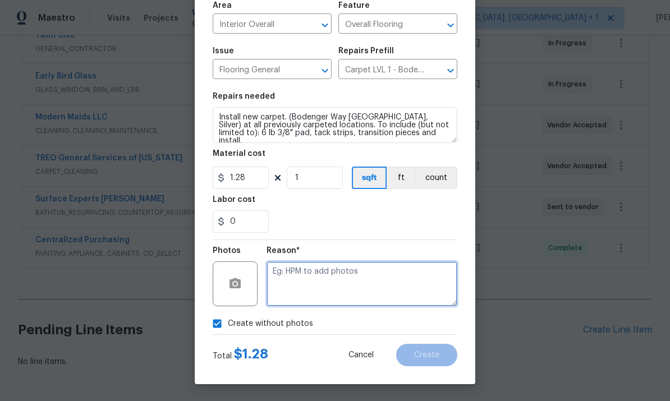
click at [299, 278] on textarea at bounding box center [362, 284] width 191 height 45
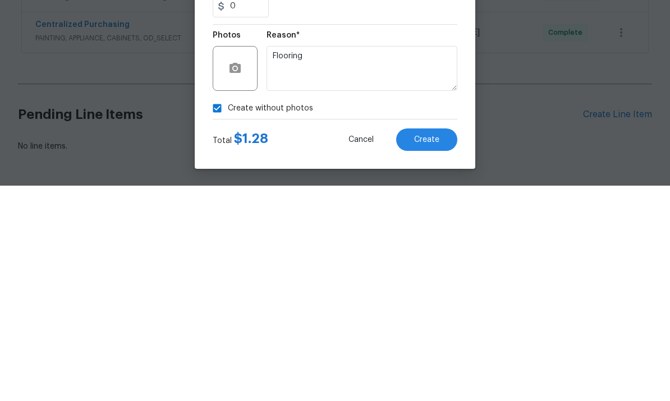
scroll to position [42, 0]
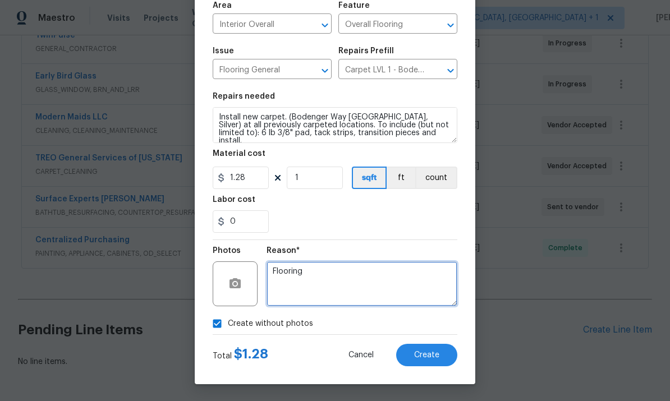
type textarea "Flooring"
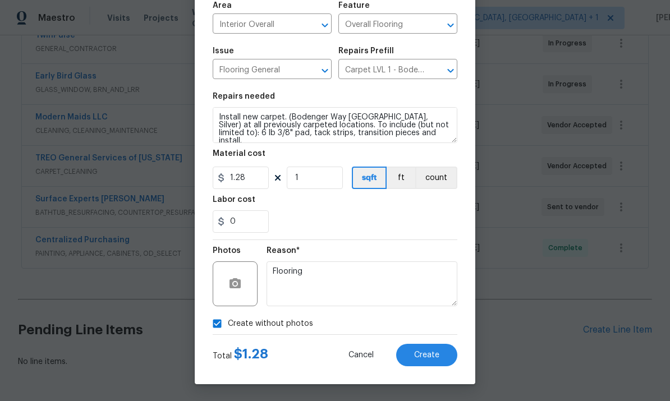
click at [423, 358] on span "Create" at bounding box center [426, 355] width 25 height 8
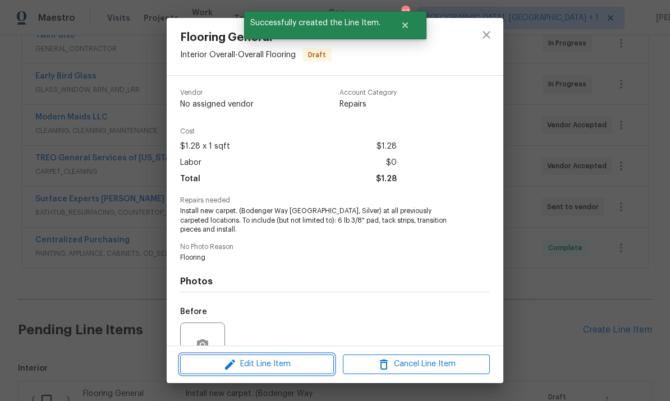
click at [291, 366] on span "Edit Line Item" at bounding box center [257, 365] width 147 height 14
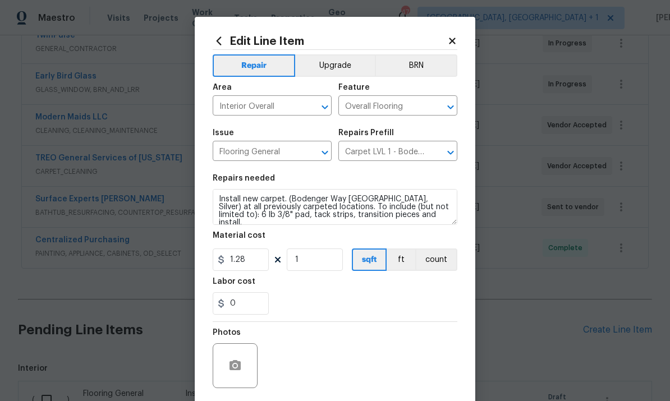
scroll to position [0, 0]
click at [545, 292] on body "Maestro Visits Projects Work Orders Tasks Properties Geo Assignments 47 Albuque…" at bounding box center [335, 200] width 670 height 401
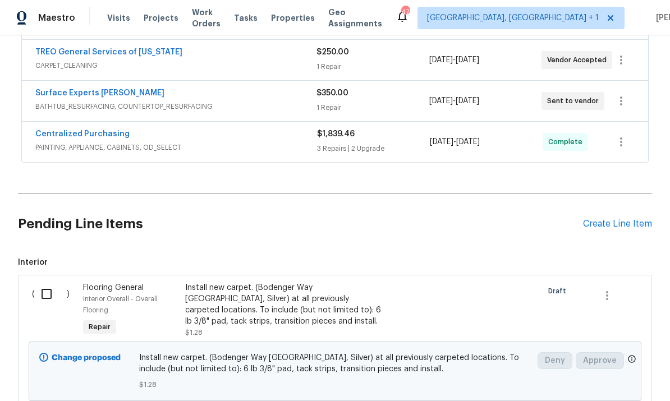
scroll to position [376, 0]
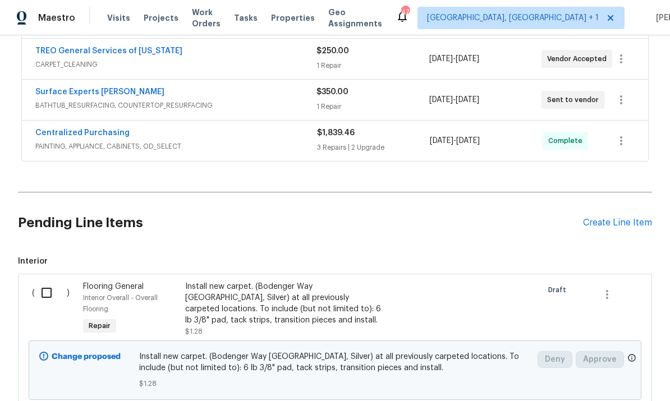
click at [254, 281] on div "Install new carpet. (Bodenger Way 945 Winter Ash, Silver) at all previously car…" at bounding box center [284, 303] width 198 height 45
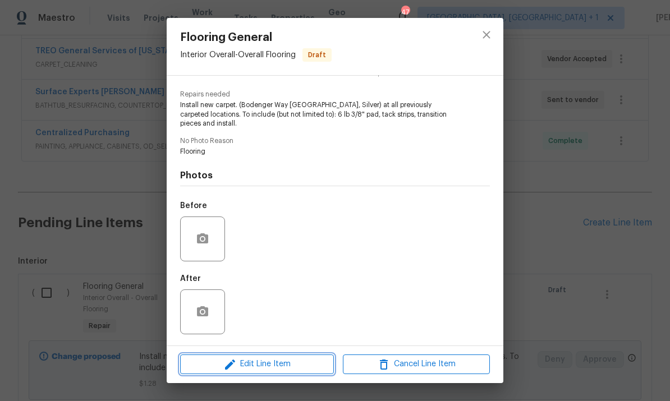
click at [287, 363] on span "Edit Line Item" at bounding box center [257, 365] width 147 height 14
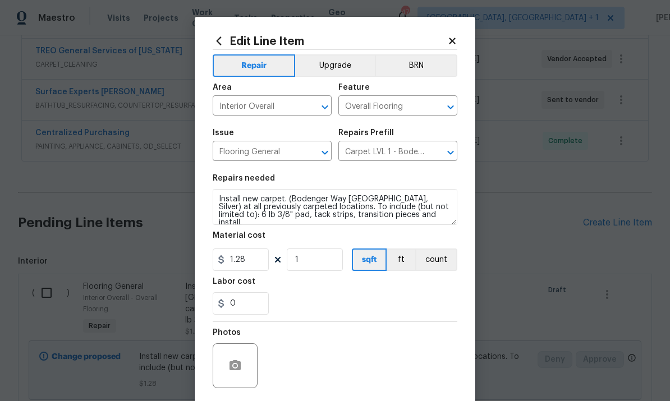
scroll to position [108, 0]
click at [589, 189] on body "Maestro Visits Projects Work Orders Tasks Properties Geo Assignments 47 Albuque…" at bounding box center [335, 200] width 670 height 401
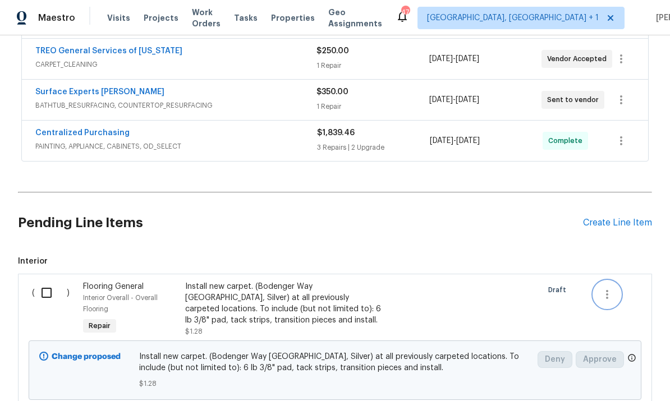
click at [607, 290] on icon "button" at bounding box center [607, 294] width 2 height 9
click at [488, 266] on div at bounding box center [335, 200] width 670 height 401
click at [51, 281] on input "checkbox" at bounding box center [51, 293] width 32 height 24
checkbox input "true"
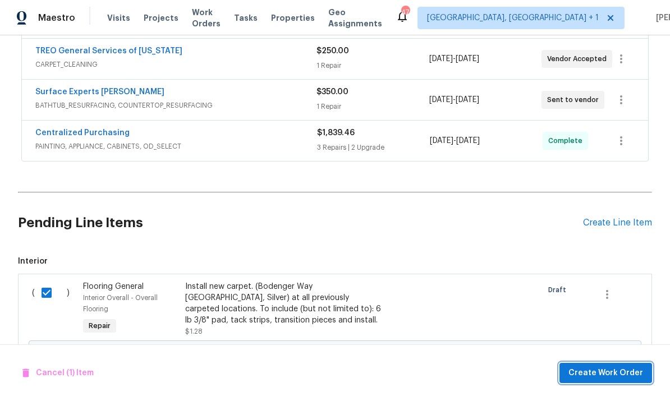
click at [597, 380] on button "Create Work Order" at bounding box center [606, 373] width 93 height 21
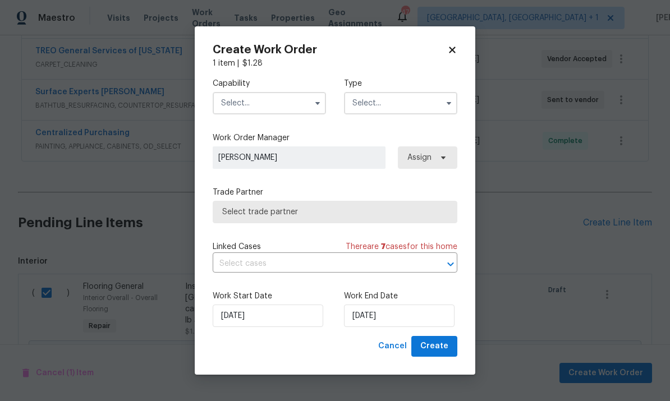
click at [311, 100] on button "button" at bounding box center [317, 103] width 13 height 13
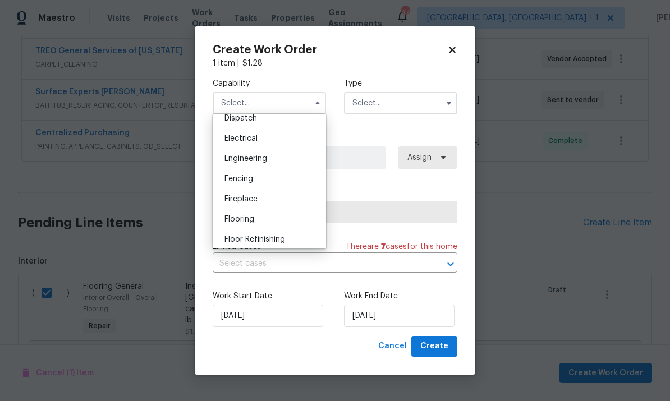
scroll to position [343, 0]
click at [254, 226] on div "Flooring" at bounding box center [270, 219] width 108 height 20
type input "Flooring"
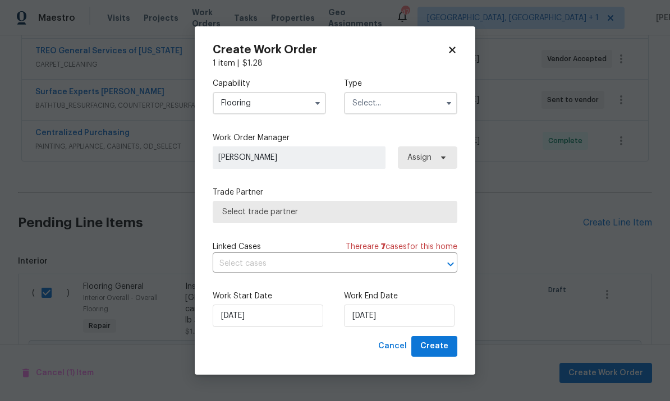
click at [411, 108] on input "text" at bounding box center [400, 103] width 113 height 22
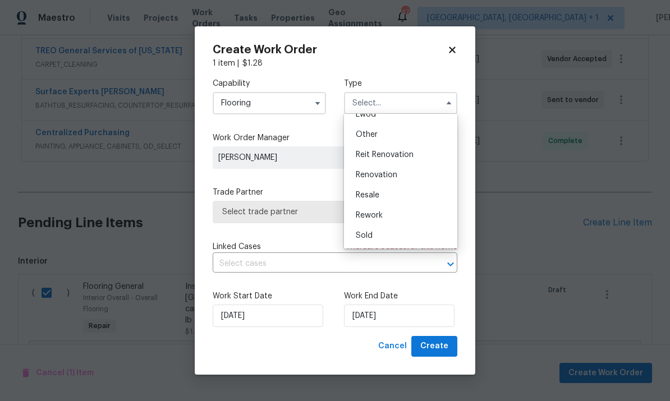
scroll to position [134, 0]
click at [397, 176] on div "Renovation" at bounding box center [401, 175] width 108 height 20
type input "Renovation"
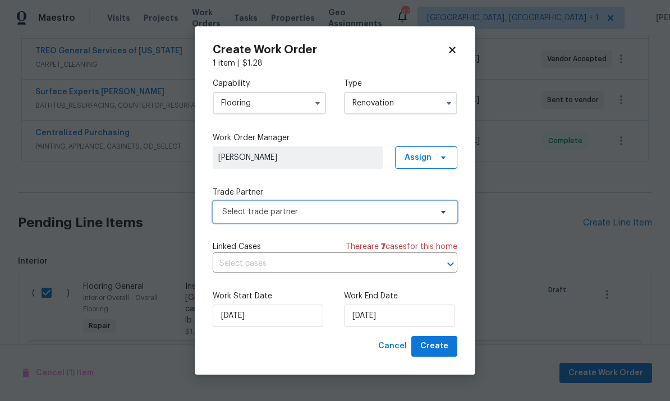
click at [446, 216] on icon at bounding box center [443, 212] width 9 height 9
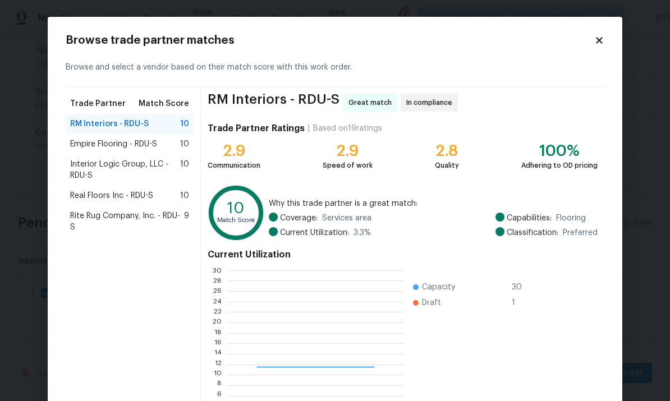
scroll to position [157, 176]
click at [132, 118] on span "RM Interiors - RDU-S" at bounding box center [109, 123] width 79 height 11
click at [146, 130] on div "RM Interiors - RDU-S 10" at bounding box center [130, 124] width 128 height 20
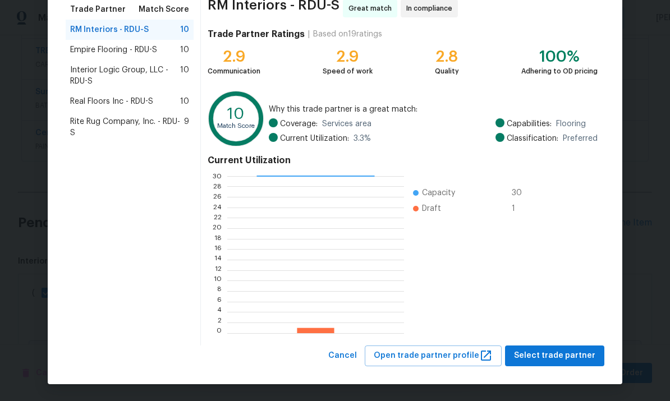
scroll to position [94, 0]
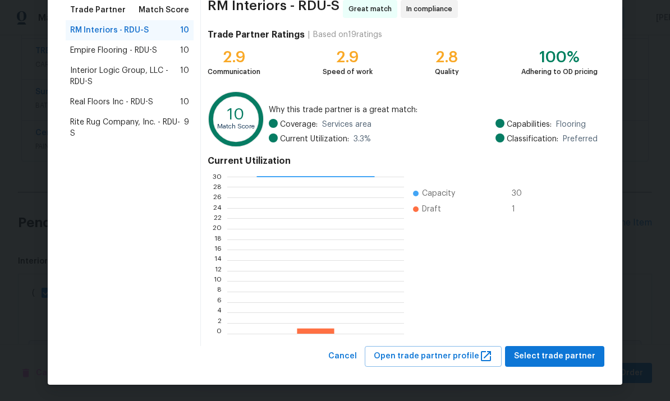
click at [143, 130] on span "Rite Rug Company, Inc. - RDU-S" at bounding box center [127, 128] width 114 height 22
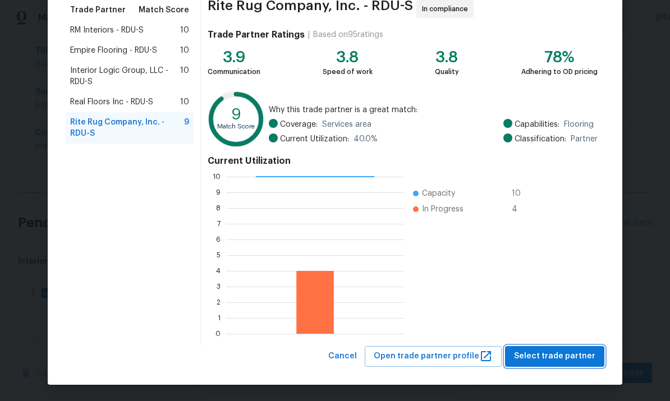
click at [569, 355] on span "Select trade partner" at bounding box center [554, 357] width 81 height 14
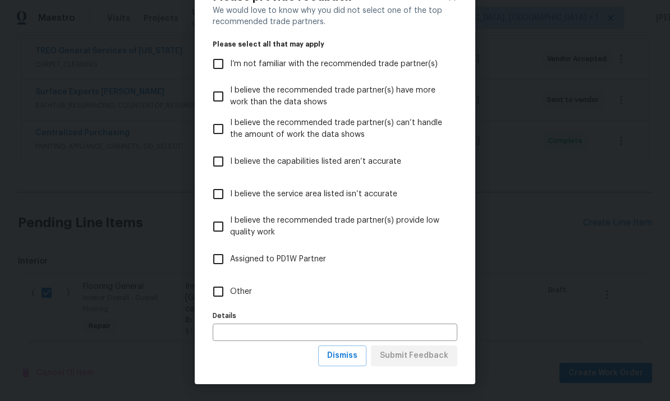
scroll to position [44, 0]
click at [349, 358] on span "Dismiss" at bounding box center [342, 356] width 30 height 14
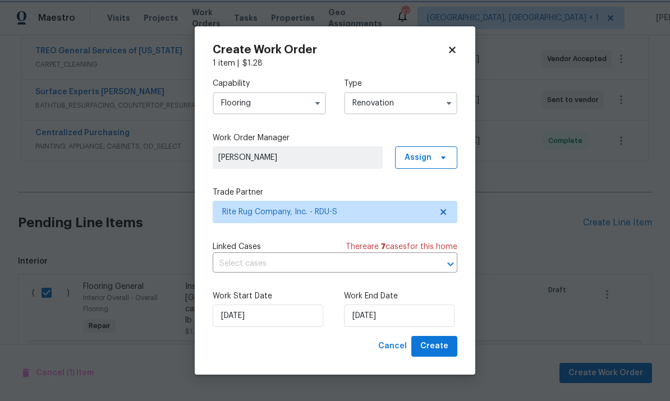
scroll to position [0, 0]
click at [416, 318] on input "9/24/2025" at bounding box center [399, 316] width 111 height 22
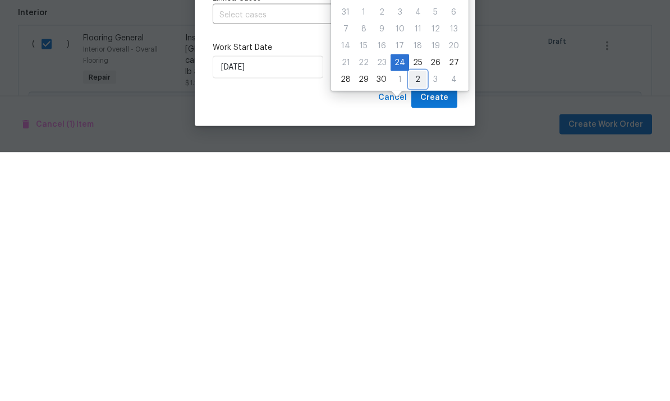
click at [418, 321] on div "2" at bounding box center [417, 329] width 17 height 16
type input "10/2/2025"
select select "9"
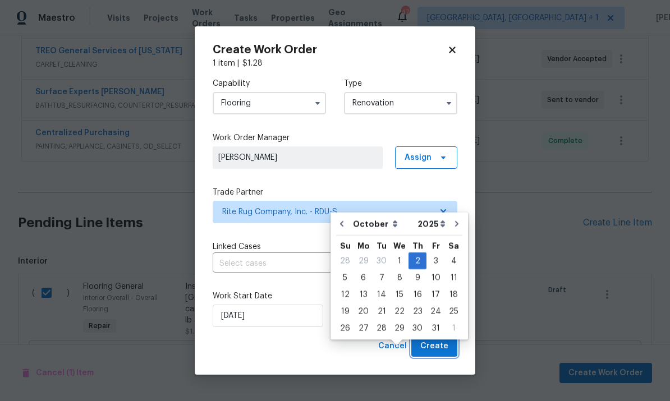
click at [441, 346] on span "Create" at bounding box center [435, 347] width 28 height 14
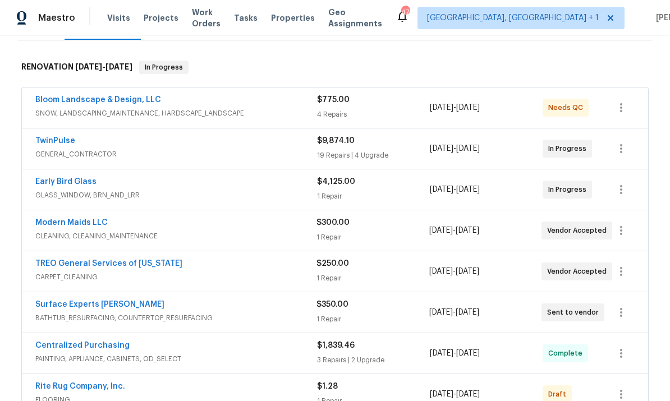
scroll to position [168, 0]
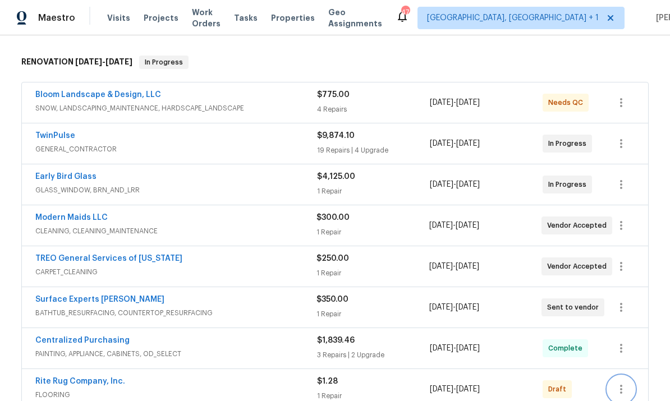
click at [617, 383] on icon "button" at bounding box center [621, 389] width 13 height 13
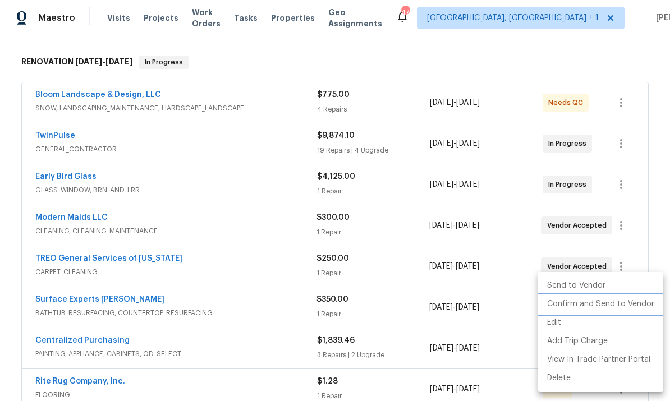
click at [598, 303] on li "Confirm and Send to Vendor" at bounding box center [600, 304] width 125 height 19
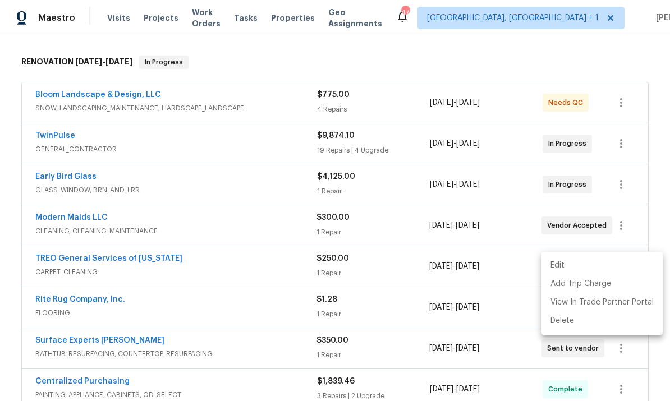
click at [433, 281] on div at bounding box center [335, 200] width 670 height 401
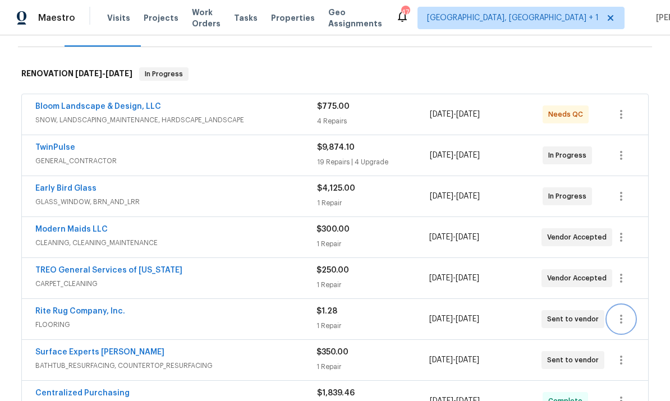
scroll to position [155, 0]
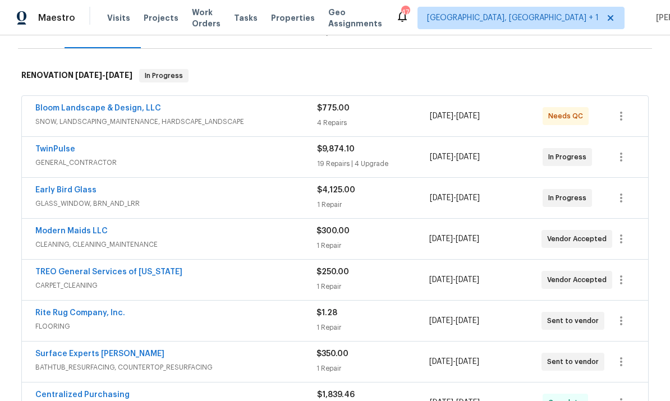
click at [135, 268] on link "TREO General Services of North Carolina" at bounding box center [108, 272] width 147 height 8
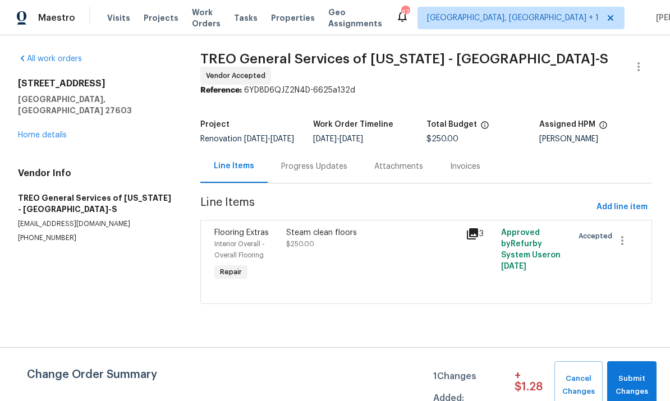
click at [313, 183] on div "Progress Updates" at bounding box center [314, 166] width 93 height 33
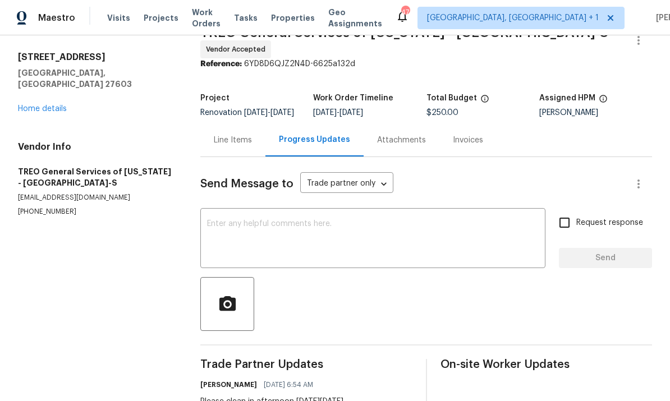
scroll to position [26, 0]
click at [271, 235] on textarea at bounding box center [373, 240] width 332 height 39
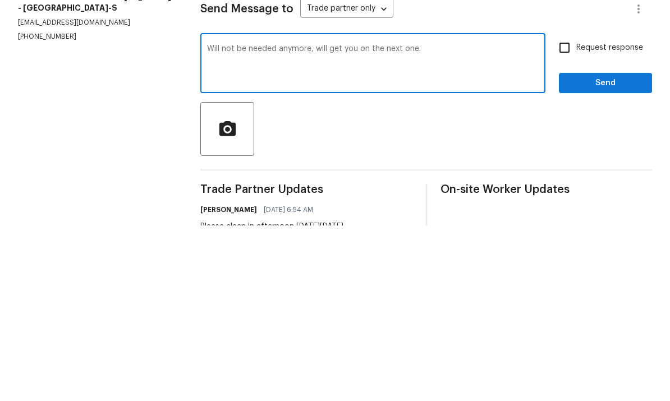
type textarea "Will not be needed anymore, will get you on the next one."
click at [564, 212] on input "Request response" at bounding box center [565, 224] width 24 height 24
checkbox input "true"
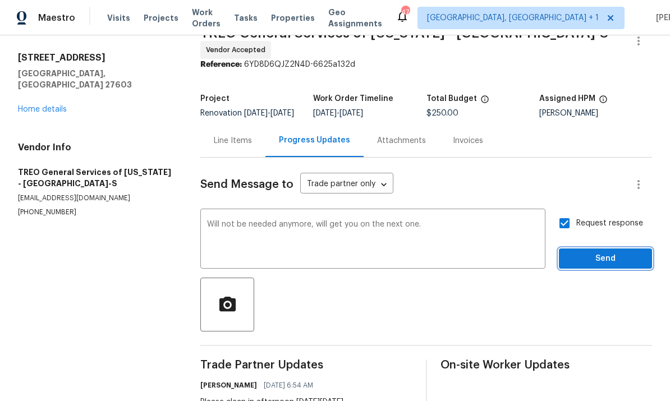
click at [619, 252] on span "Send" at bounding box center [605, 259] width 75 height 14
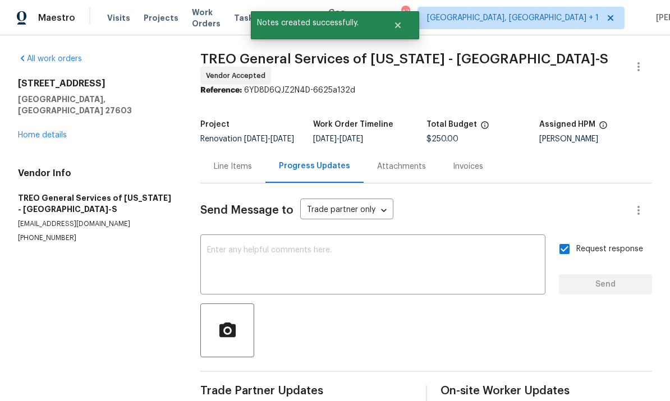
click at [43, 131] on link "Home details" at bounding box center [42, 135] width 49 height 8
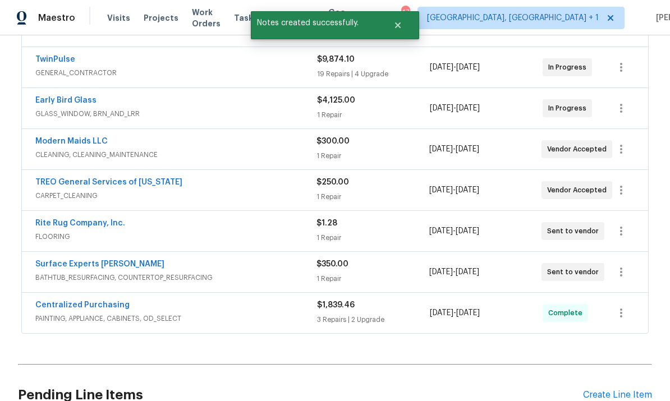
scroll to position [224, 0]
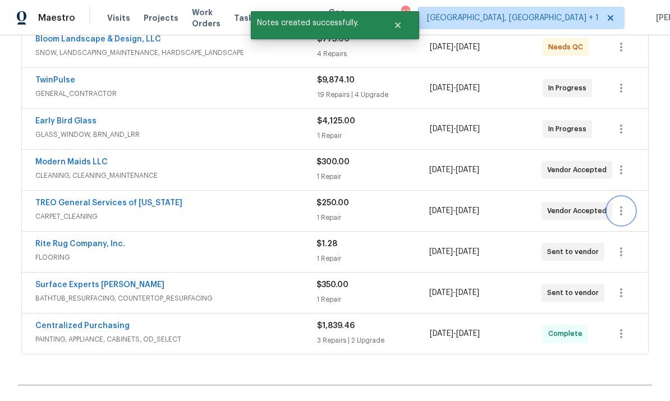
click at [623, 210] on icon "button" at bounding box center [621, 210] width 13 height 13
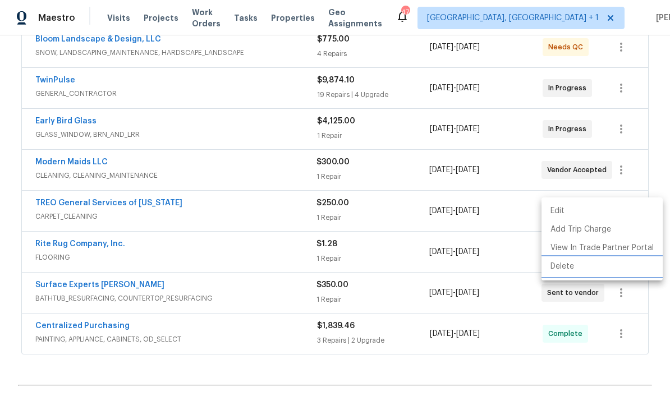
click at [568, 269] on li "Delete" at bounding box center [602, 267] width 121 height 19
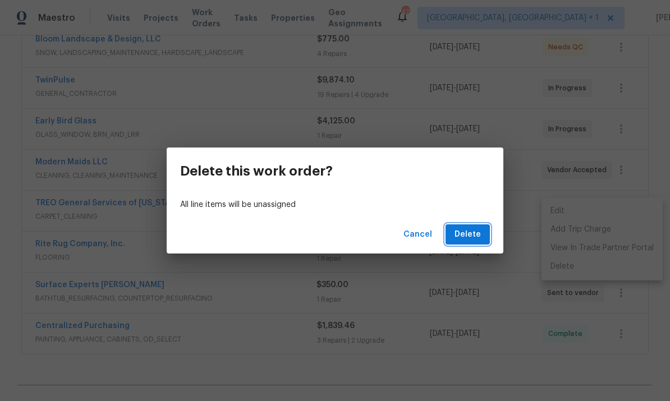
click at [476, 235] on span "Delete" at bounding box center [468, 235] width 26 height 14
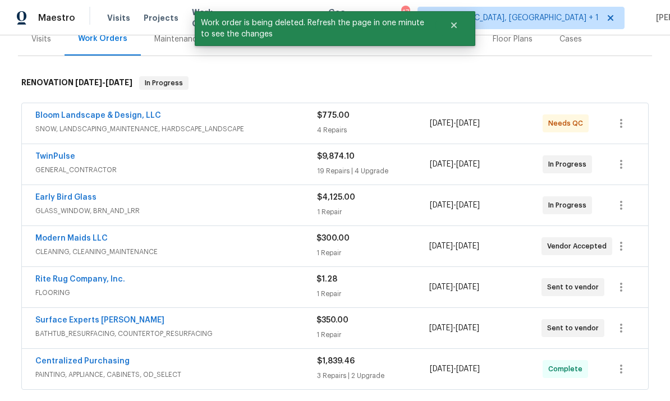
scroll to position [150, 0]
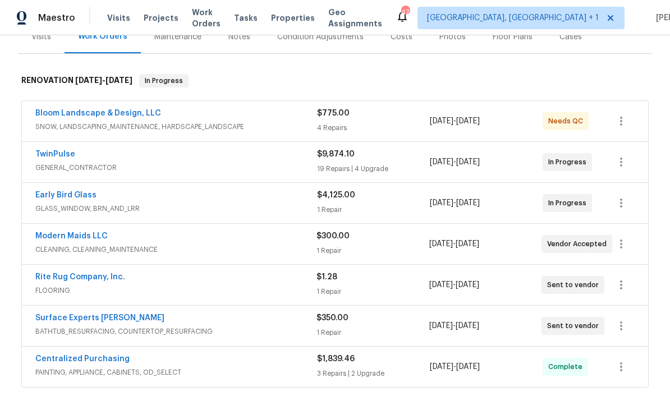
click at [72, 152] on link "TwinPulse" at bounding box center [55, 154] width 40 height 8
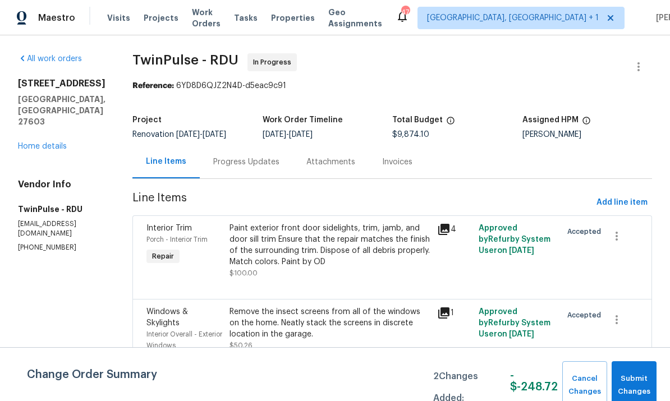
click at [243, 164] on div "Progress Updates" at bounding box center [246, 162] width 66 height 11
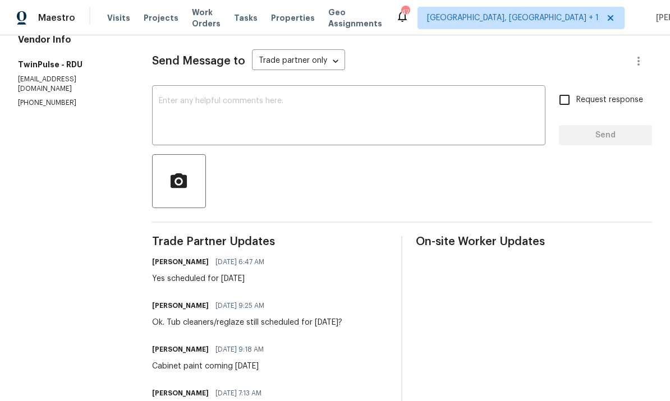
scroll to position [144, 0]
click at [203, 116] on textarea at bounding box center [349, 117] width 380 height 39
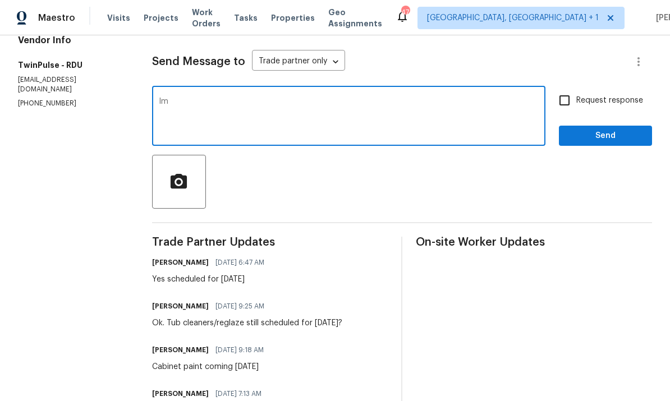
type textarea "I"
type textarea "I’ll"
type textarea "As we talked earlier, I need to get a quote for the flooring install now since …"
click at [565, 94] on input "Request response" at bounding box center [565, 101] width 24 height 24
checkbox input "true"
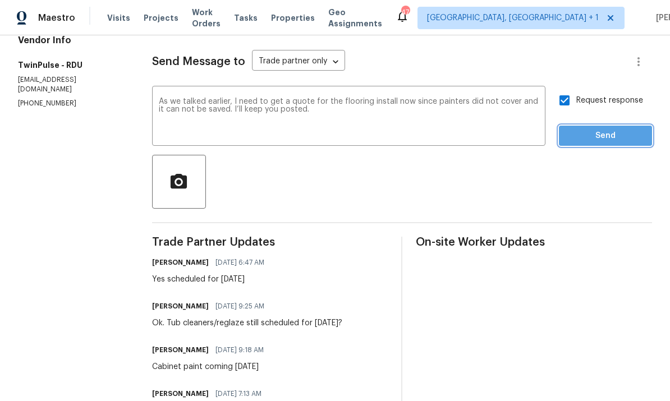
click at [629, 138] on span "Send" at bounding box center [605, 136] width 75 height 14
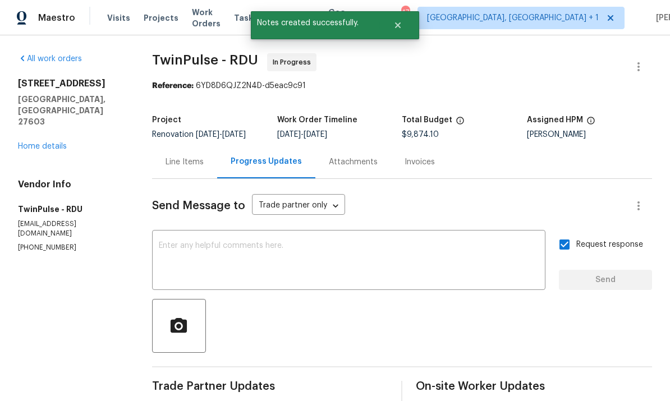
click at [55, 143] on link "Home details" at bounding box center [42, 147] width 49 height 8
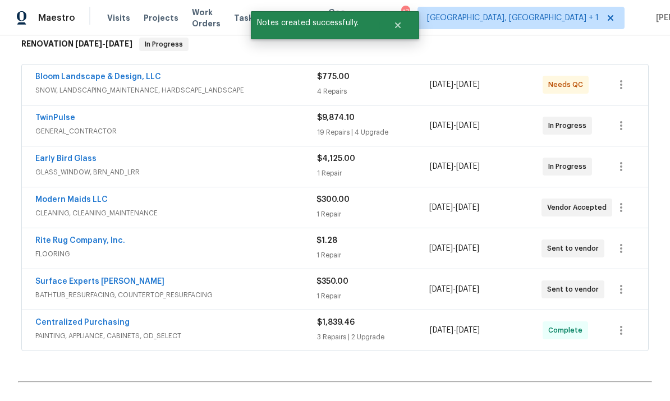
scroll to position [198, 0]
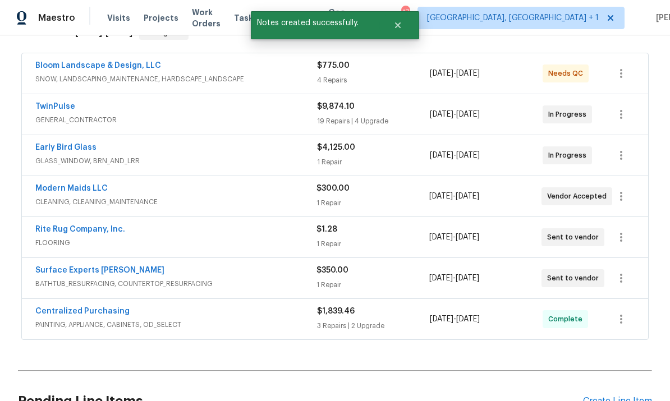
click at [98, 229] on link "Rite Rug Company, Inc." at bounding box center [80, 230] width 90 height 8
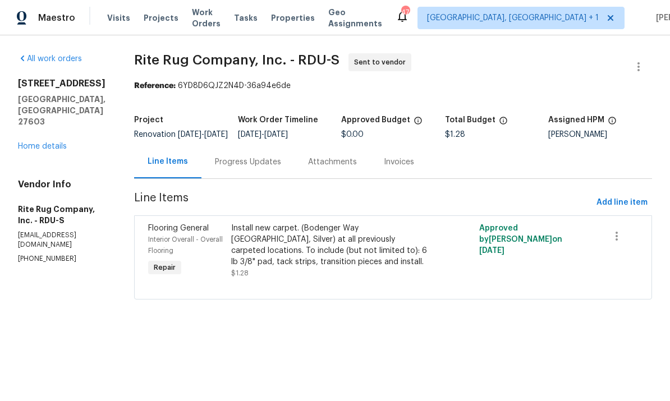
click at [257, 168] on div "Progress Updates" at bounding box center [248, 162] width 66 height 11
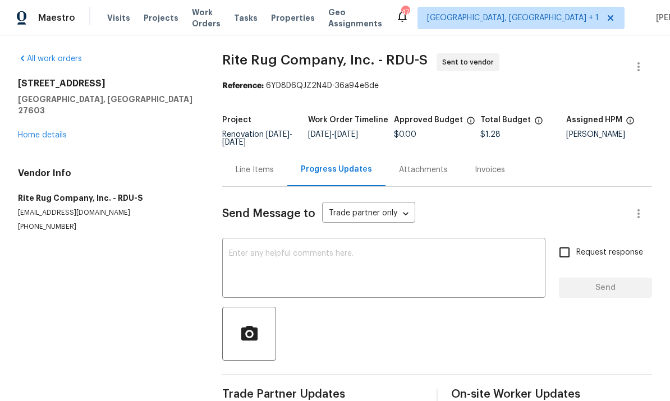
click at [278, 252] on textarea at bounding box center [384, 269] width 310 height 39
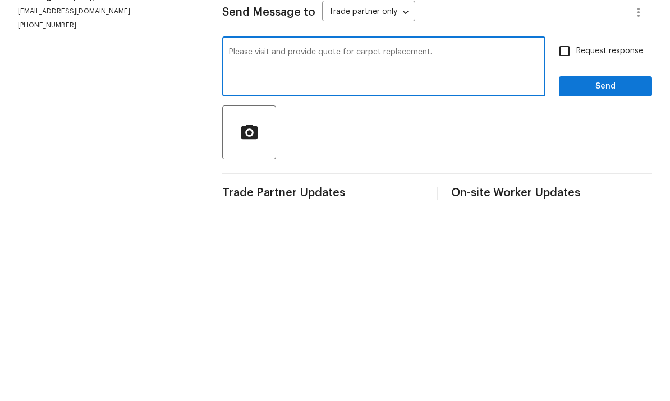
type textarea "Please visit and provide quote for carpet replacement."
click at [574, 241] on input "Request response" at bounding box center [565, 253] width 24 height 24
checkbox input "true"
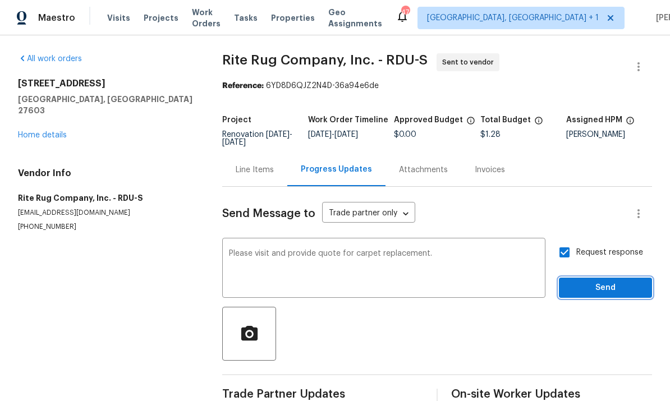
click at [607, 281] on span "Send" at bounding box center [605, 288] width 75 height 14
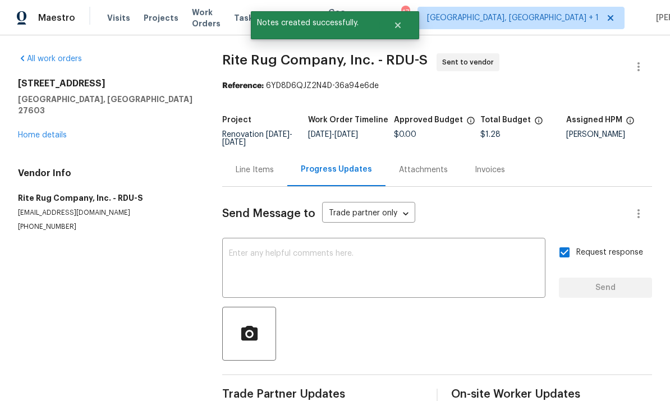
click at [48, 131] on link "Home details" at bounding box center [42, 135] width 49 height 8
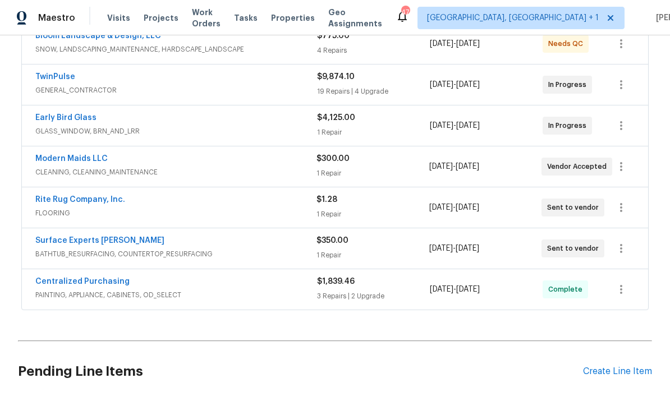
scroll to position [240, 0]
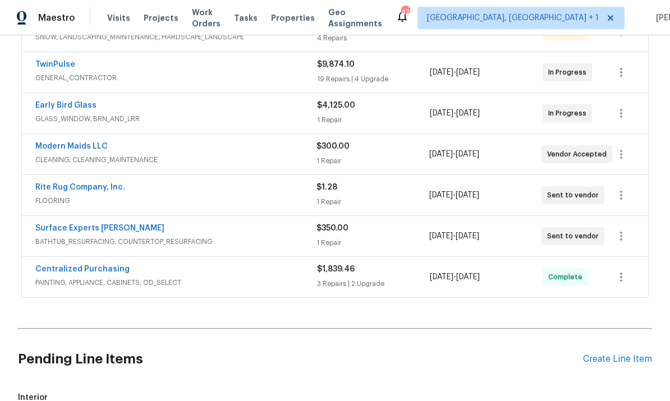
click at [609, 363] on div "Create Line Item" at bounding box center [617, 359] width 69 height 11
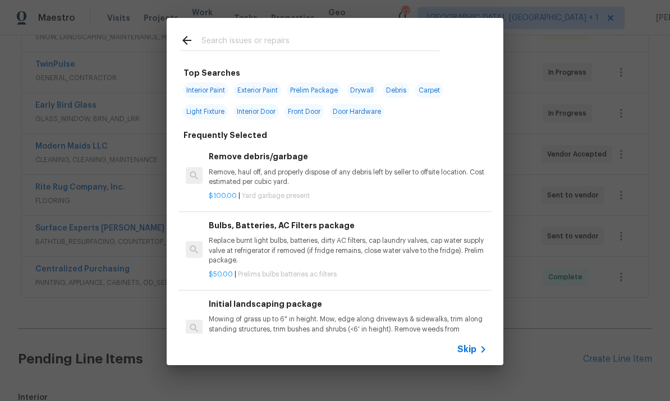
click at [239, 40] on input "text" at bounding box center [321, 42] width 238 height 17
type input "F"
type input "Hardwoods"
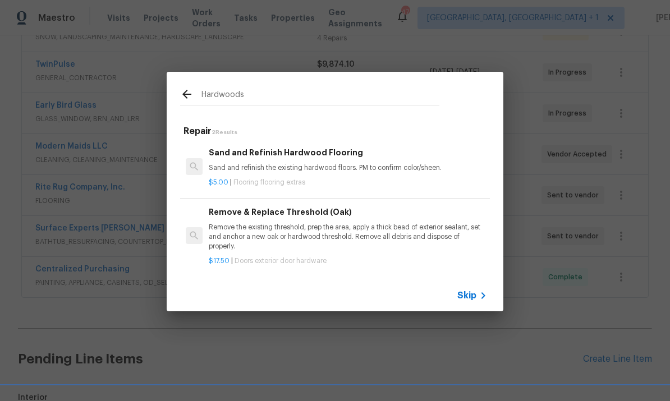
click at [341, 161] on div "Sand and Refinish Hardwood Flooring Sand and refinish the existing hardwood flo…" at bounding box center [348, 160] width 278 height 27
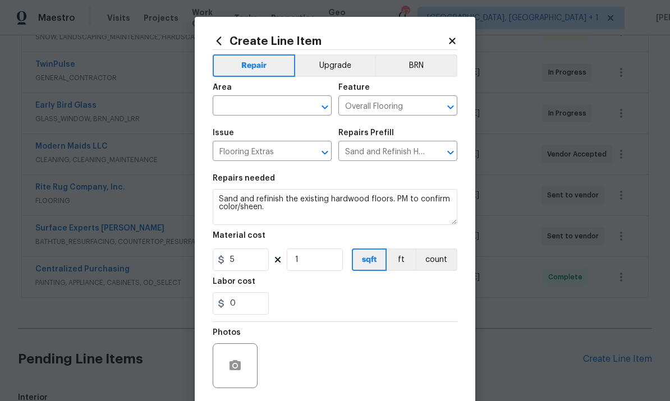
click at [261, 99] on input "text" at bounding box center [257, 106] width 88 height 17
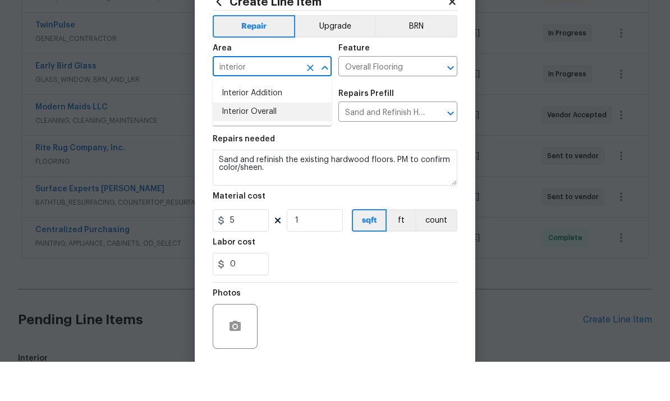
click at [264, 142] on li "Interior Overall" at bounding box center [272, 151] width 119 height 19
type input "Interior Overall"
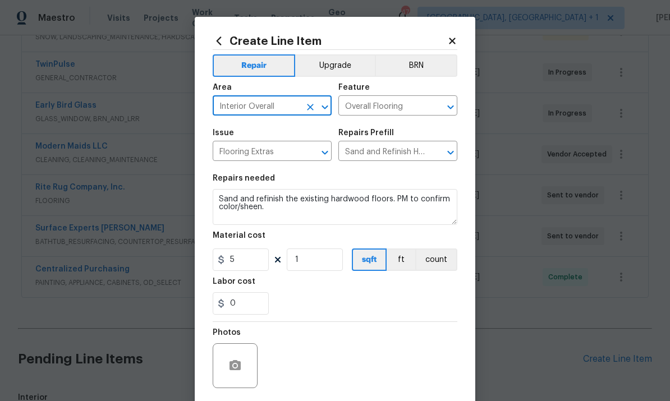
click at [293, 211] on textarea "Sand and refinish the existing hardwood floors. PM to confirm color/sheen." at bounding box center [335, 207] width 245 height 36
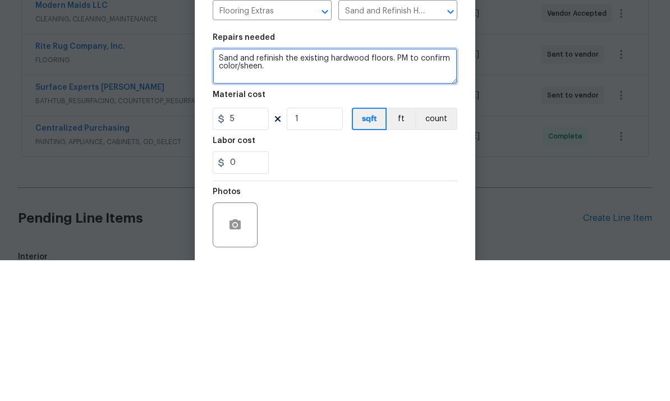
click at [225, 189] on textarea "Sand and refinish the existing hardwood floors. PM to confirm color/sheen." at bounding box center [335, 207] width 245 height 36
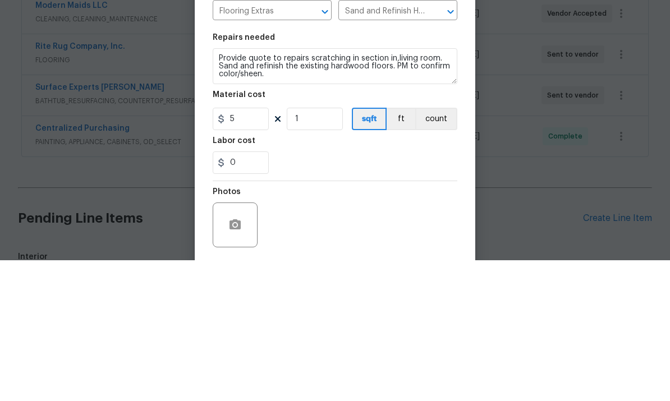
scroll to position [42, 0]
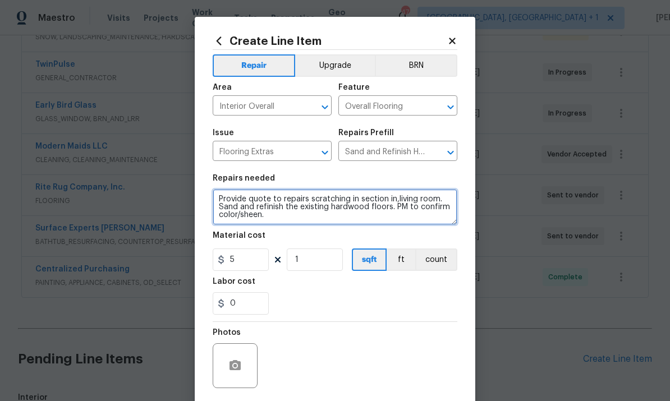
click at [271, 225] on textarea "Provide quote to repairs scratching in section in,living room. Sand and refinis…" at bounding box center [335, 207] width 245 height 36
click at [403, 202] on textarea "Provide quote to repairs scratching in section in,living room. Sand and refinis…" at bounding box center [335, 207] width 245 height 36
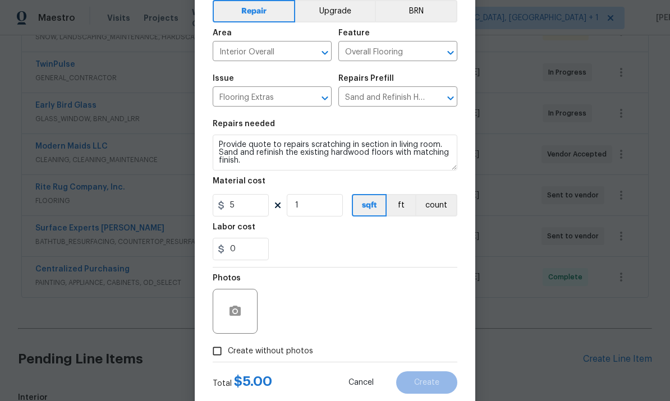
scroll to position [57, 0]
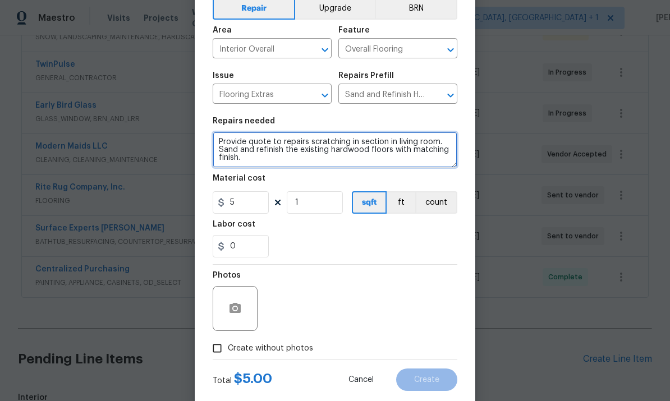
type textarea "Provide quote to repairs scratching in section in living room. Sand and refinis…"
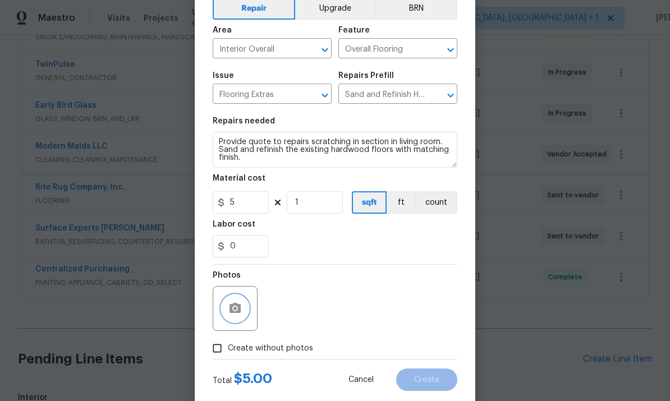
click at [235, 309] on circle "button" at bounding box center [235, 308] width 3 height 3
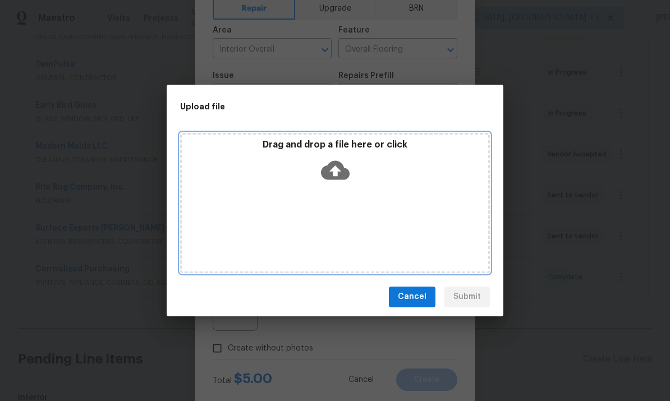
click at [343, 165] on icon at bounding box center [335, 170] width 29 height 19
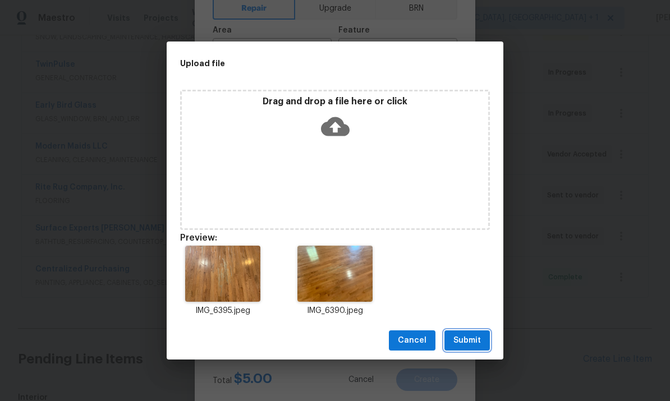
click at [471, 345] on span "Submit" at bounding box center [468, 341] width 28 height 14
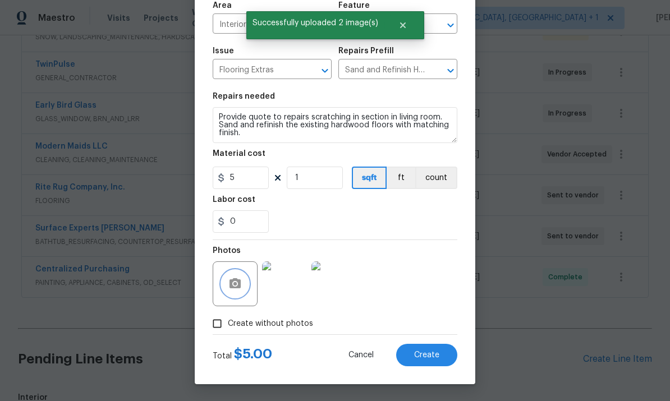
scroll to position [84, 0]
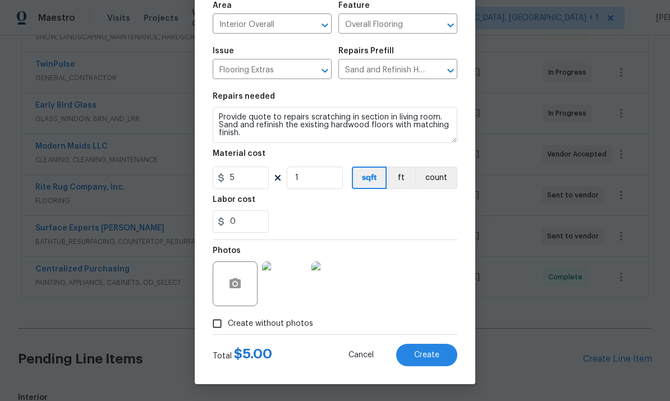
click at [430, 365] on button "Create" at bounding box center [426, 355] width 61 height 22
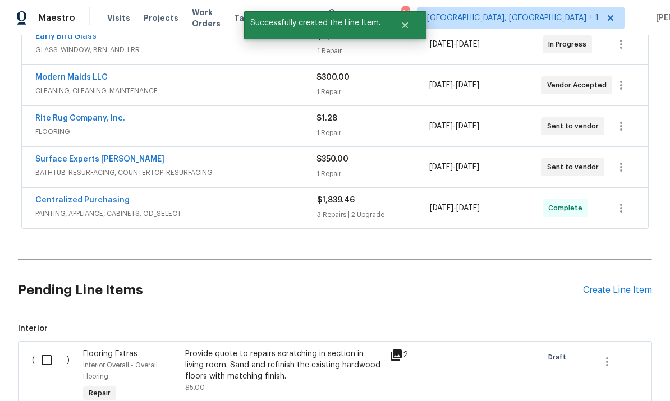
scroll to position [310, 0]
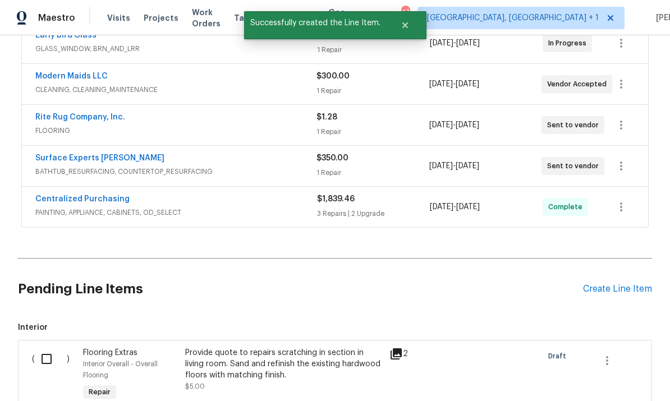
click at [51, 348] on input "checkbox" at bounding box center [51, 360] width 32 height 24
checkbox input "true"
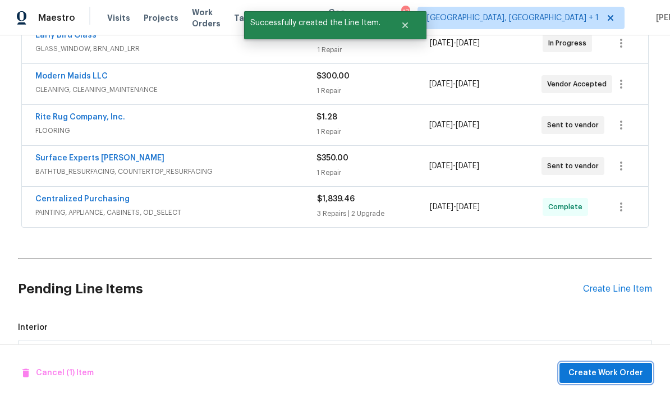
click at [611, 381] on button "Create Work Order" at bounding box center [606, 373] width 93 height 21
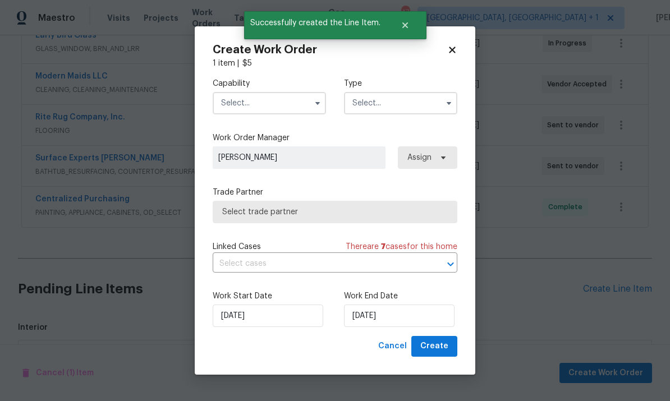
click at [276, 103] on input "text" at bounding box center [269, 103] width 113 height 22
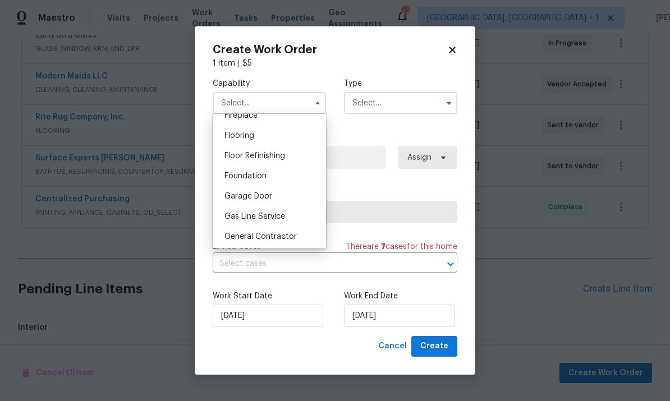
click at [287, 234] on span "General Contractor" at bounding box center [261, 237] width 72 height 8
type input "General Contractor"
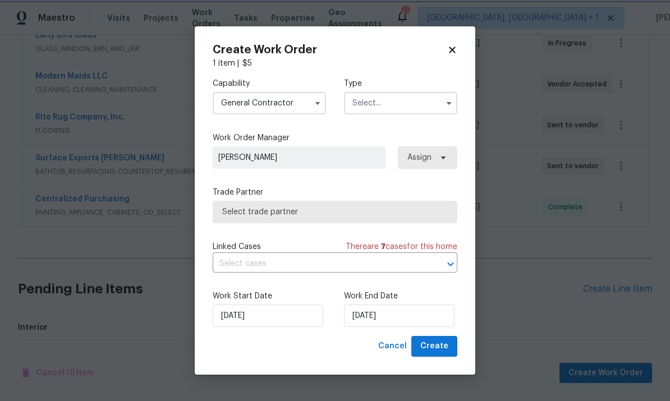
scroll to position [448, 0]
click at [418, 111] on input "text" at bounding box center [400, 103] width 113 height 22
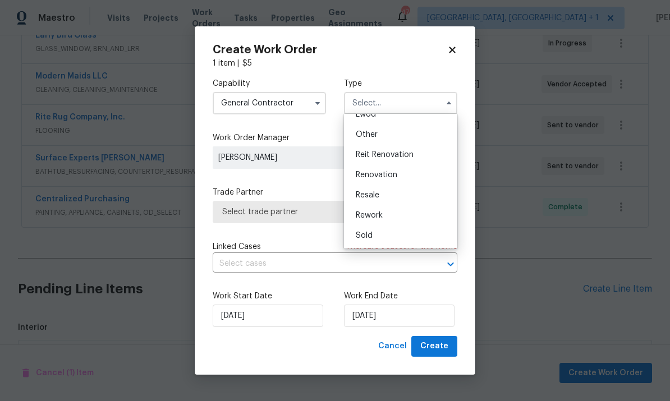
scroll to position [134, 0]
click at [397, 177] on span "Renovation" at bounding box center [377, 175] width 42 height 8
type input "Renovation"
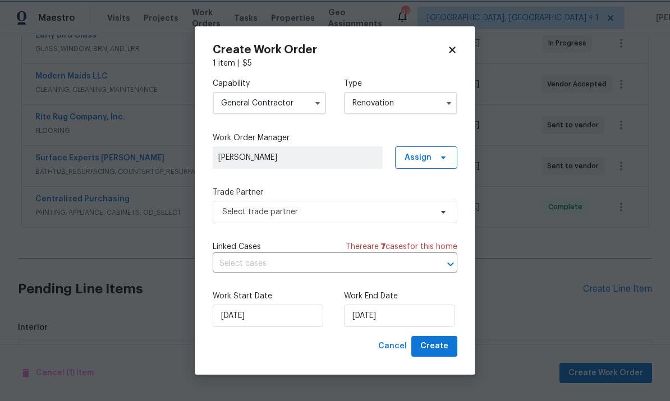
scroll to position [0, 0]
click at [444, 216] on icon at bounding box center [443, 212] width 9 height 9
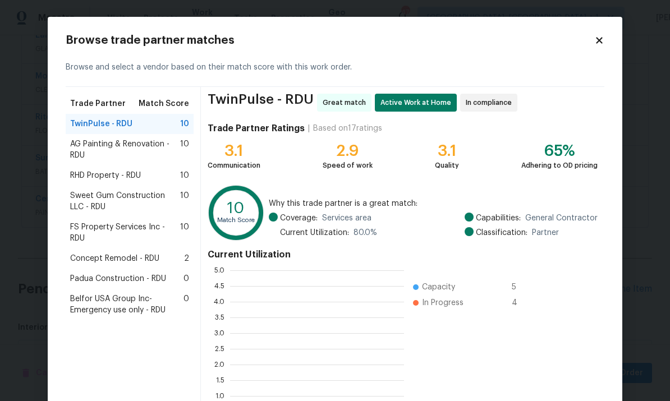
scroll to position [157, 174]
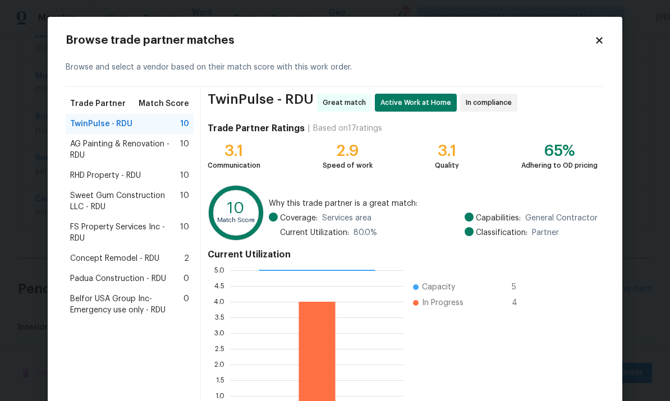
click at [150, 230] on span "FS Property Services Inc - RDU" at bounding box center [125, 233] width 110 height 22
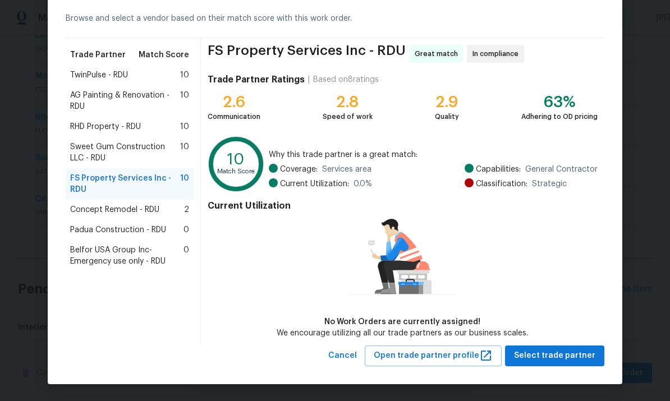
scroll to position [48, 0]
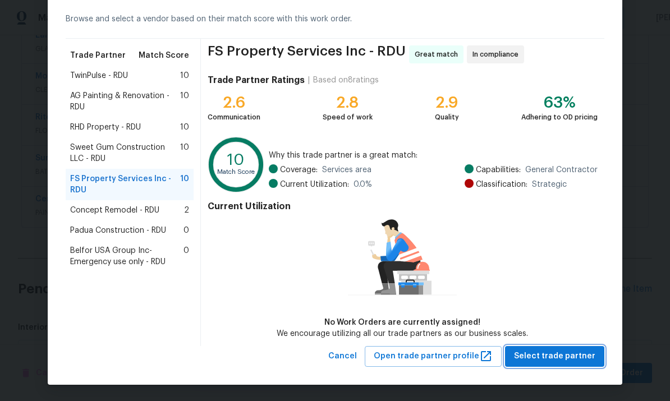
click at [587, 359] on span "Select trade partner" at bounding box center [554, 357] width 81 height 14
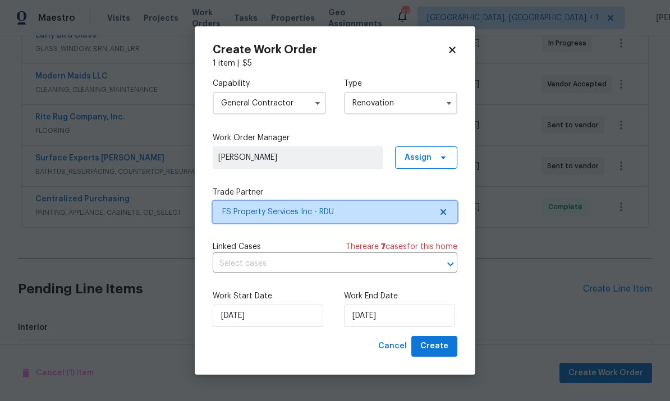
scroll to position [0, 0]
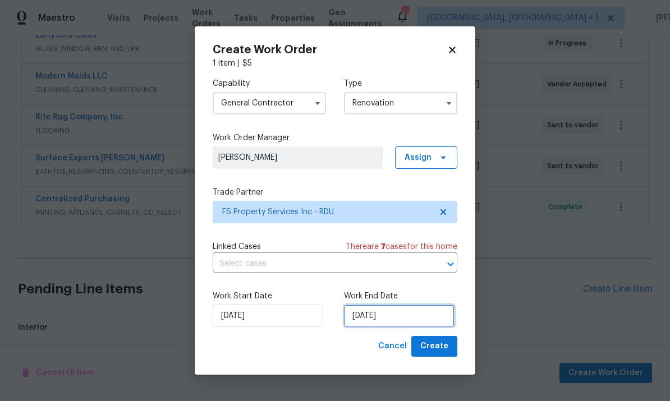
click at [426, 326] on input "9/24/2025" at bounding box center [399, 316] width 111 height 22
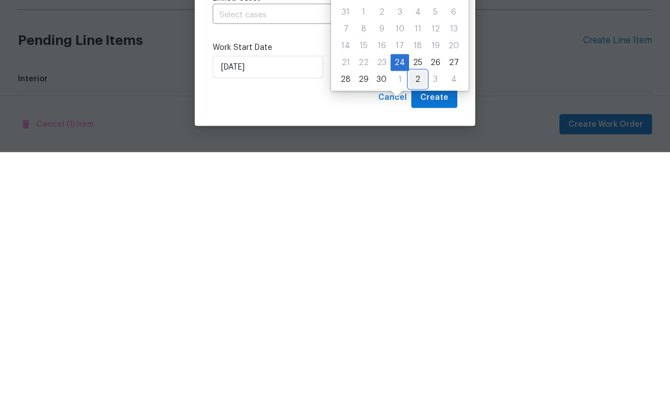
click at [421, 321] on div "2" at bounding box center [417, 329] width 17 height 16
type input "10/2/2025"
select select "9"
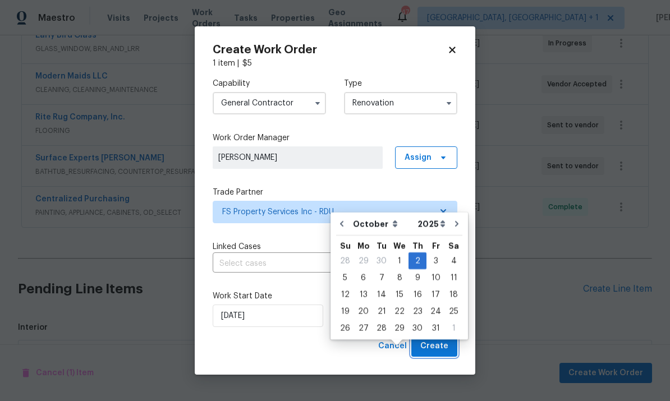
click at [445, 353] on span "Create" at bounding box center [435, 347] width 28 height 14
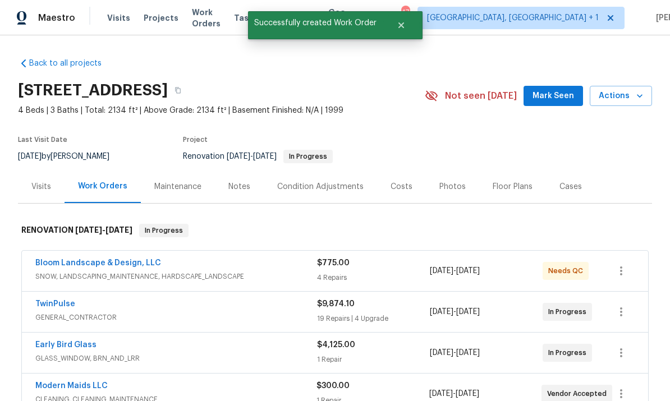
scroll to position [-7, 0]
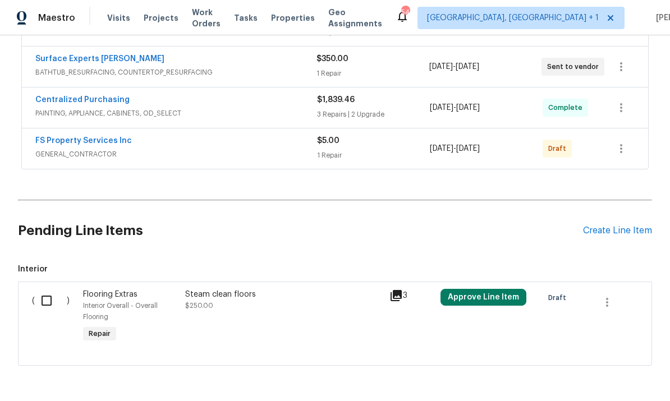
scroll to position [409, 0]
click at [623, 136] on button "button" at bounding box center [621, 149] width 27 height 27
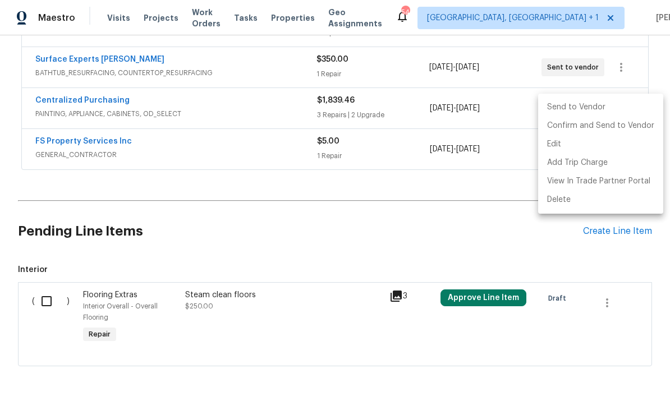
click at [575, 113] on li "Send to Vendor" at bounding box center [600, 107] width 125 height 19
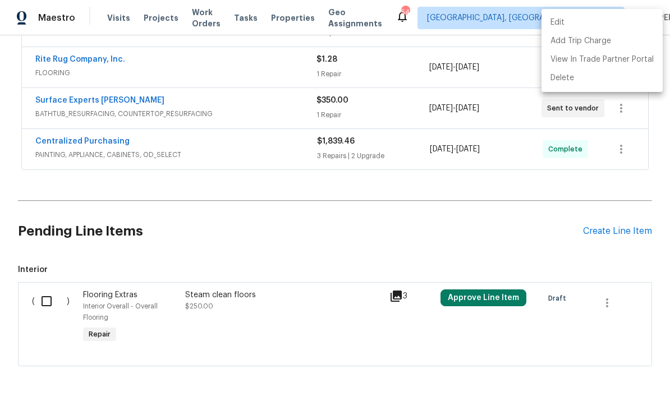
click at [211, 117] on div at bounding box center [335, 200] width 670 height 401
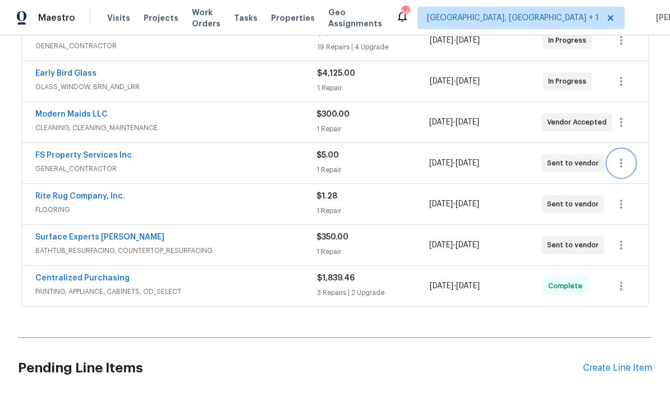
scroll to position [254, 0]
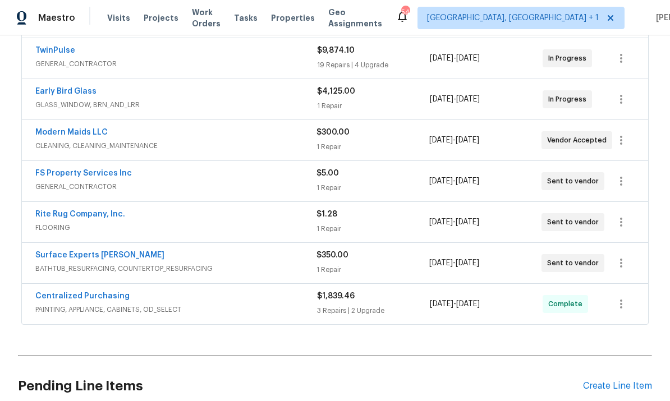
click at [118, 170] on link "FS Property Services Inc" at bounding box center [83, 174] width 97 height 8
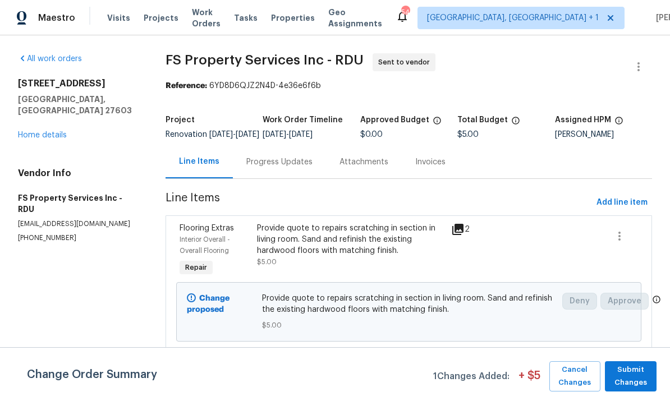
click at [281, 168] on div "Progress Updates" at bounding box center [279, 162] width 66 height 11
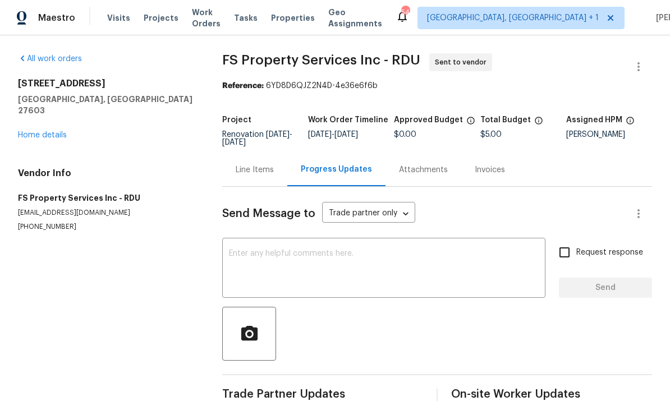
click at [258, 261] on textarea at bounding box center [384, 269] width 310 height 39
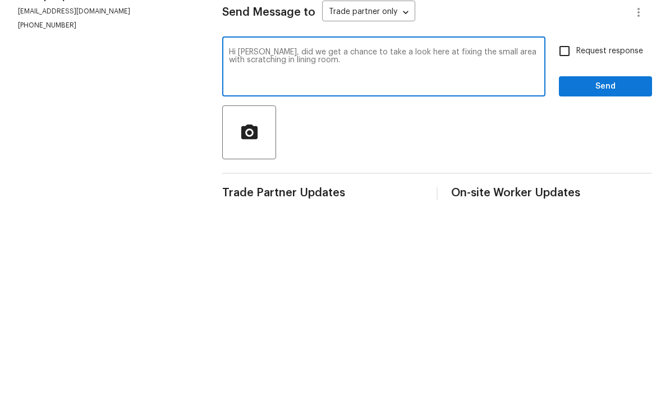
type textarea "Hi Kevin, did we get a chance to take a look here at fixing the small area with…"
click at [575, 241] on input "Request response" at bounding box center [565, 253] width 24 height 24
checkbox input "true"
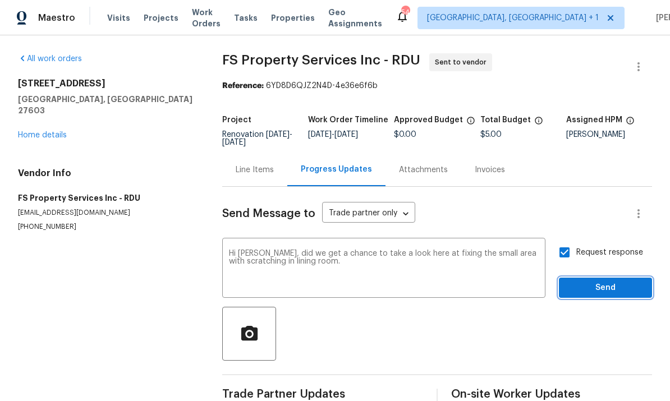
click at [612, 281] on span "Send" at bounding box center [605, 288] width 75 height 14
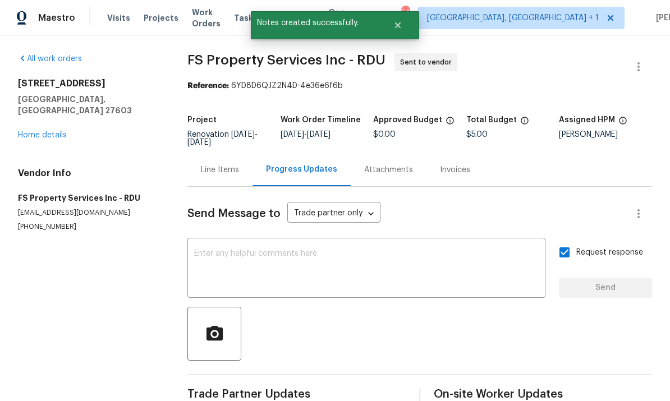
click at [48, 113] on div "All work orders 2901 Piney Ct Raleigh, NC 27603 Home details Vendor Info FS Pro…" at bounding box center [89, 142] width 143 height 179
click at [53, 131] on link "Home details" at bounding box center [42, 135] width 49 height 8
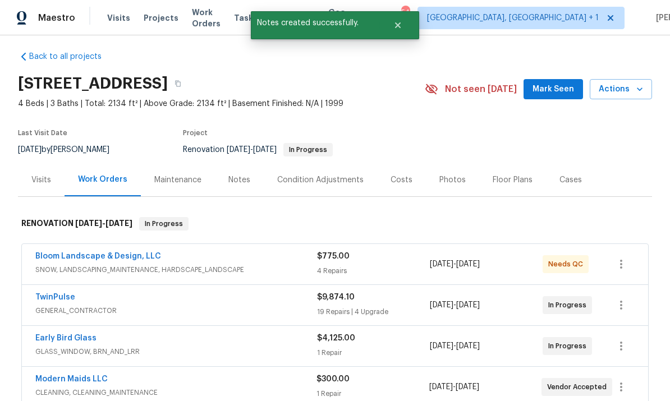
scroll to position [7, 0]
click at [241, 174] on div "Notes" at bounding box center [239, 179] width 22 height 11
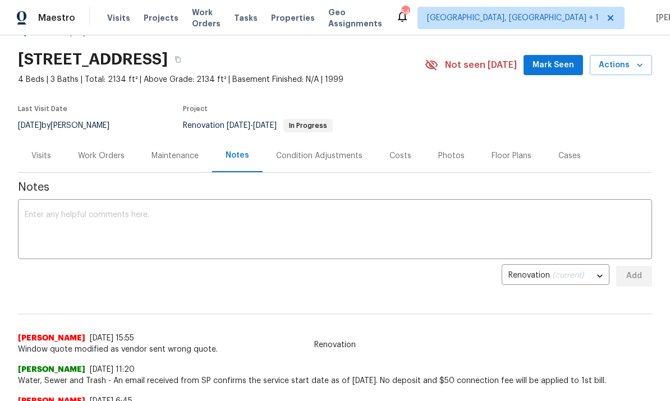
scroll to position [31, 0]
click at [60, 225] on textarea at bounding box center [335, 230] width 621 height 39
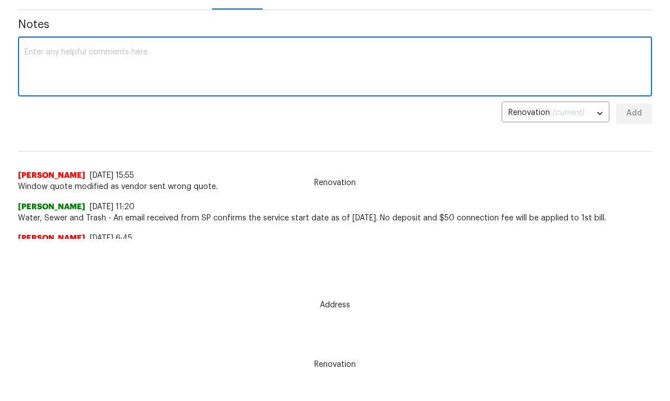
scroll to position [162, 0]
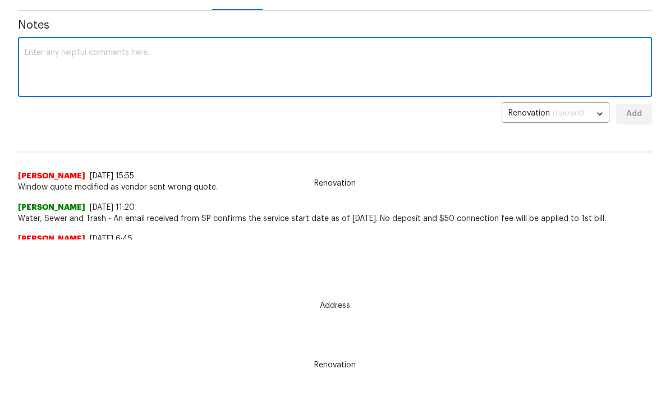
click at [51, 68] on textarea at bounding box center [335, 68] width 621 height 39
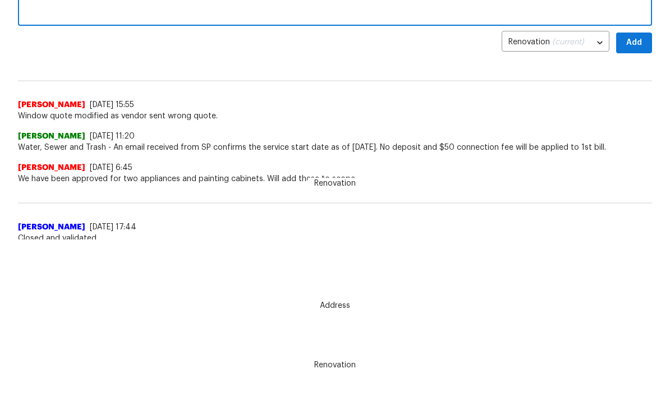
scroll to position [53, 0]
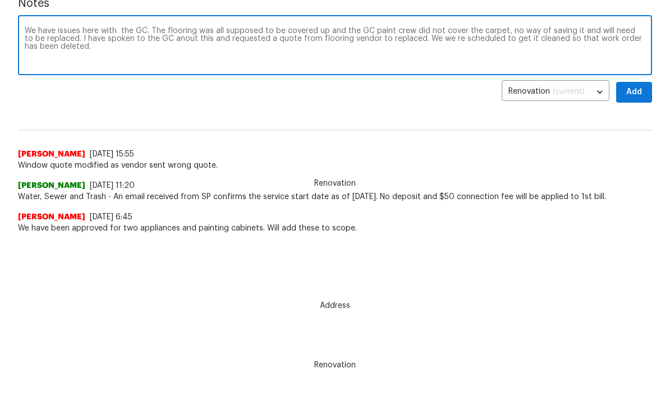
click at [164, 36] on textarea "We have issues here with the GC. The flooring was all supposed to be covered up…" at bounding box center [335, 46] width 621 height 39
click at [381, 38] on textarea "We have issues here with the GC. The flooring was all supposed to be covered up…" at bounding box center [335, 46] width 621 height 39
click at [190, 33] on textarea "We have issues here with the GC. The flooring was all supposed to be covered up…" at bounding box center [335, 46] width 621 height 39
click at [188, 42] on textarea "We have issues here with the GC. The flooring was all supposed to be covered up…" at bounding box center [335, 46] width 621 height 39
click at [214, 40] on textarea "We have issues here with the GC. The flooring was all supposed to be covered up…" at bounding box center [335, 46] width 621 height 39
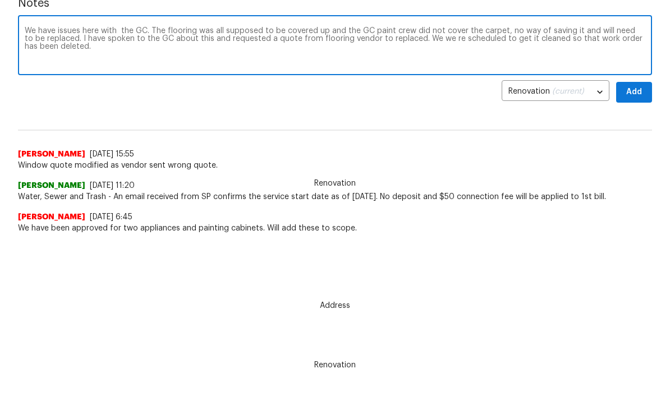
click at [190, 39] on textarea "We have issues here with the GC. The flooring was all supposed to be covered up…" at bounding box center [335, 46] width 621 height 39
click at [578, 40] on textarea "We have issues here with the GC. The flooring was all supposed to be covered up…" at bounding box center [335, 46] width 621 height 39
click at [645, 40] on textarea "We have issues here with the GC. The flooring was all supposed to be covered up…" at bounding box center [335, 46] width 621 height 39
click at [641, 39] on textarea "We have issues here with the GC. The flooring was all supposed to be covered up…" at bounding box center [335, 46] width 621 height 39
type textarea "We have issues here with the GC. The flooring was all supposed to be covered up…"
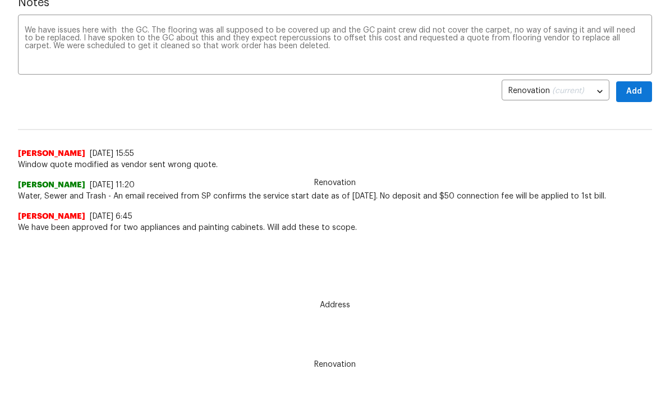
click at [273, 48] on textarea "We have issues here with the GC. The flooring was all supposed to be covered up…" at bounding box center [335, 46] width 621 height 39
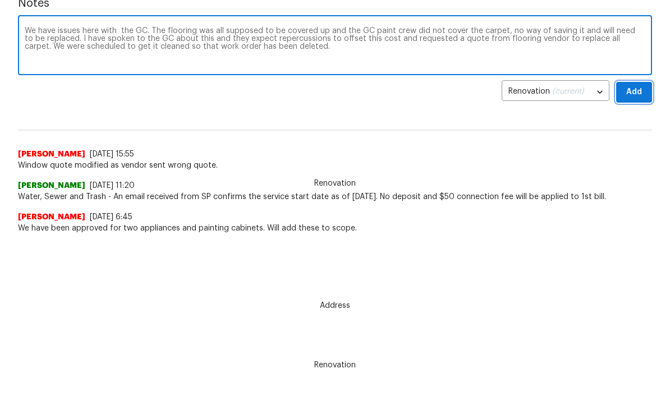
click at [646, 85] on button "Add" at bounding box center [634, 92] width 36 height 21
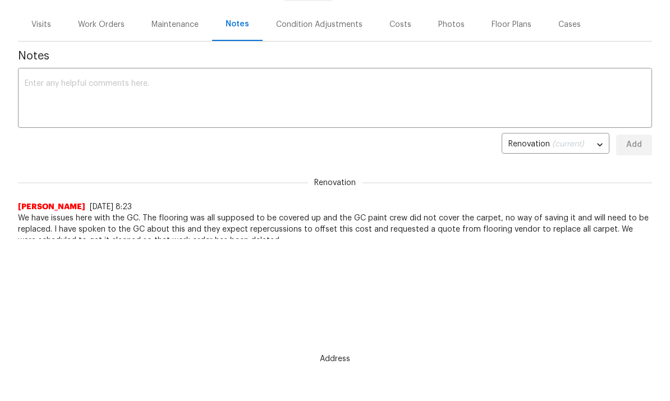
scroll to position [0, 0]
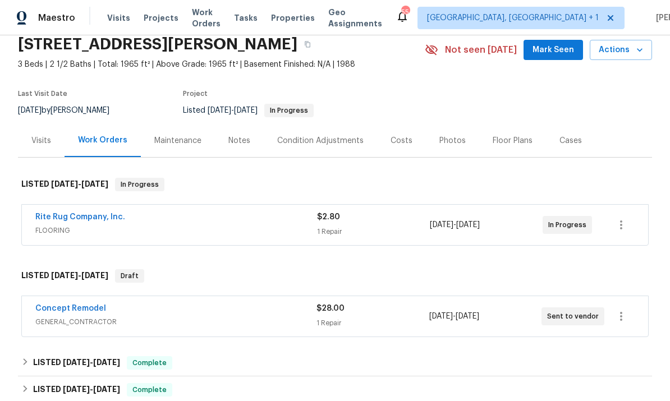
scroll to position [47, 0]
click at [88, 309] on link "Concept Remodel" at bounding box center [70, 308] width 71 height 8
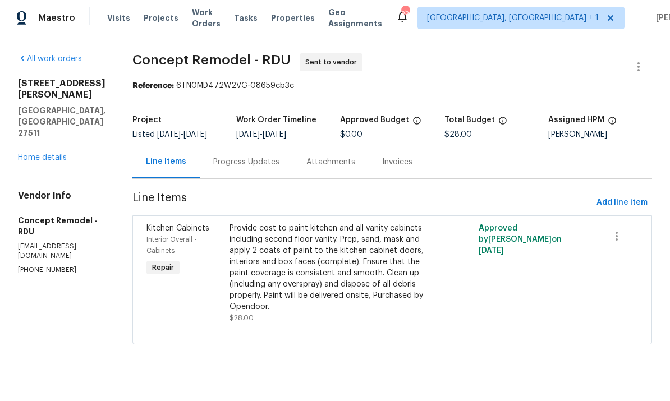
click at [217, 174] on div "Progress Updates" at bounding box center [246, 161] width 93 height 33
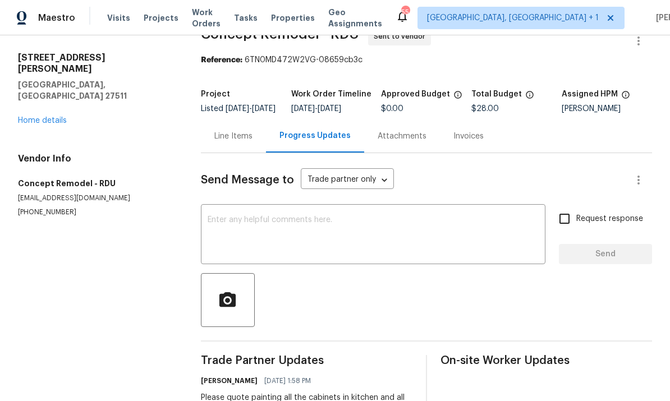
scroll to position [23, 0]
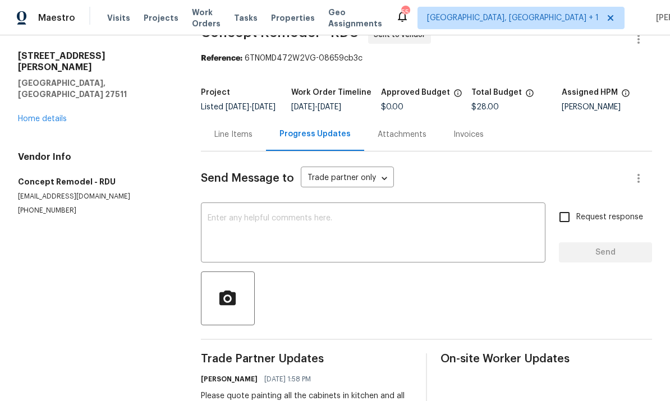
scroll to position [28, 0]
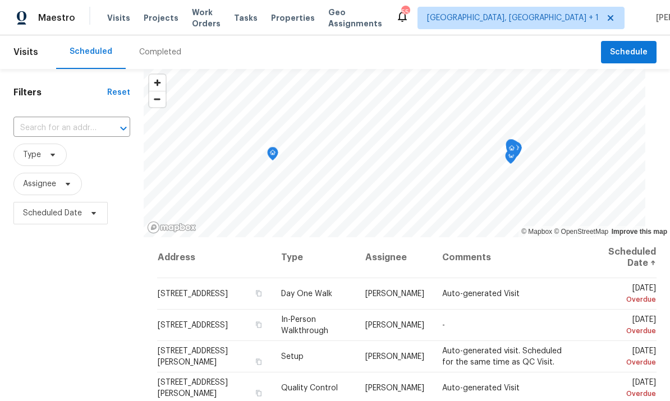
click at [150, 15] on span "Projects" at bounding box center [161, 17] width 35 height 11
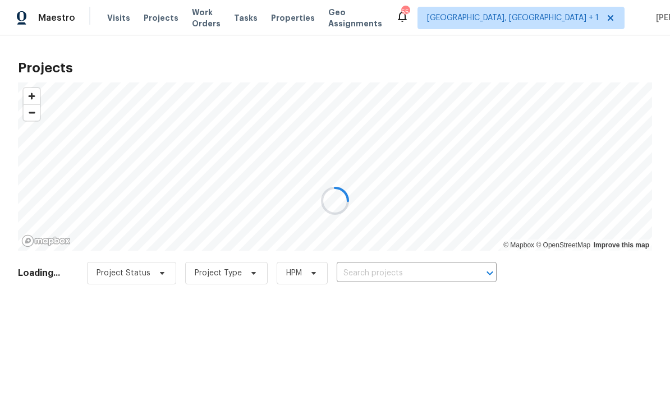
click at [375, 275] on div at bounding box center [335, 200] width 670 height 401
click at [389, 271] on div at bounding box center [335, 200] width 670 height 401
click at [408, 275] on div at bounding box center [335, 200] width 670 height 401
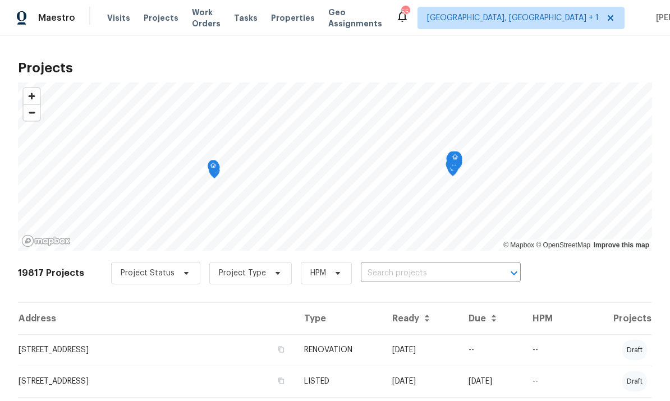
click at [406, 276] on input "text" at bounding box center [425, 273] width 129 height 17
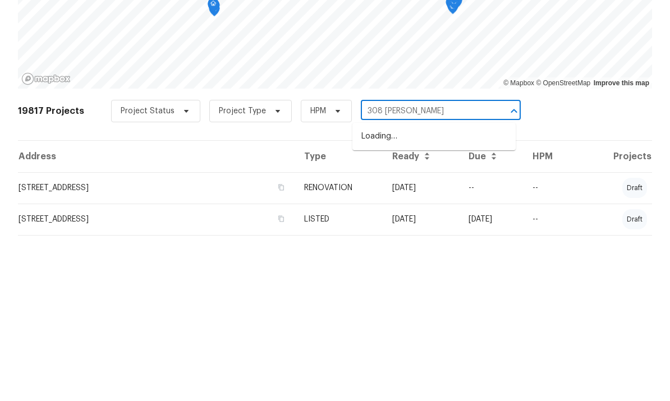
type input "308 [PERSON_NAME]"
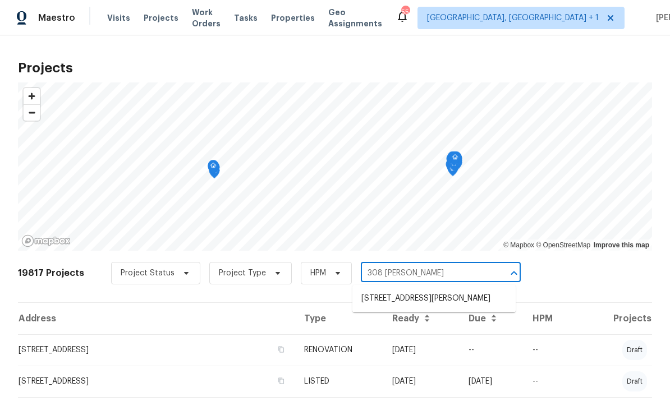
click at [453, 290] on li "[STREET_ADDRESS][PERSON_NAME]" at bounding box center [434, 299] width 163 height 19
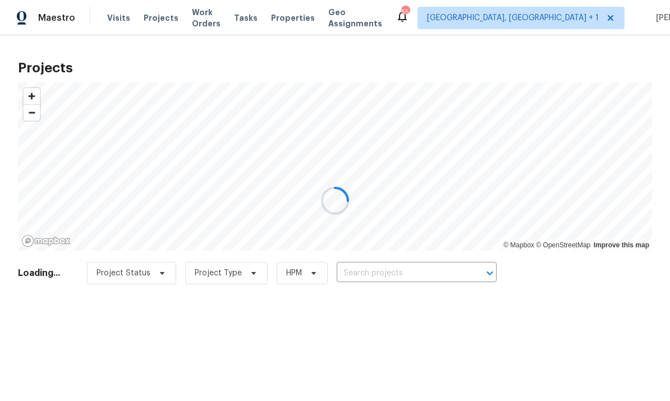
type input "[STREET_ADDRESS][PERSON_NAME]"
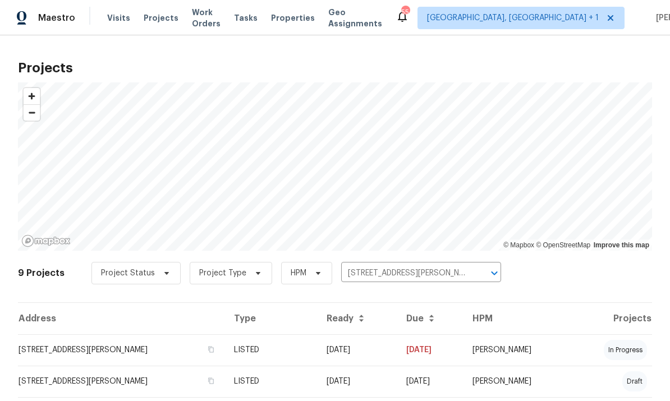
click at [133, 346] on td "[STREET_ADDRESS][PERSON_NAME]" at bounding box center [121, 350] width 207 height 31
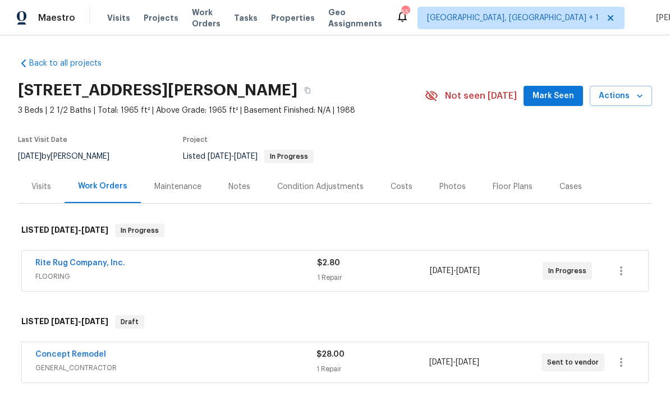
click at [91, 354] on link "Concept Remodel" at bounding box center [70, 355] width 71 height 8
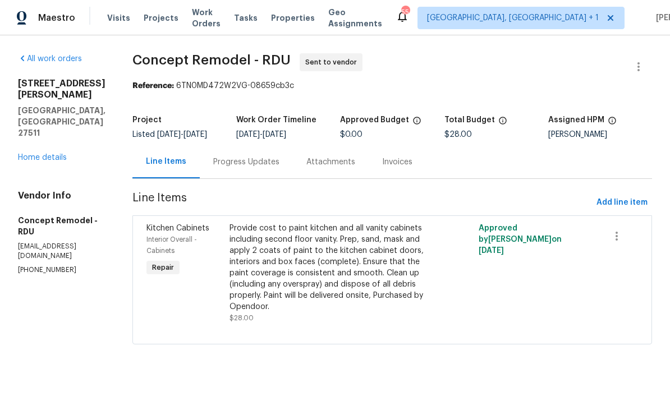
click at [223, 162] on div "Progress Updates" at bounding box center [246, 162] width 66 height 11
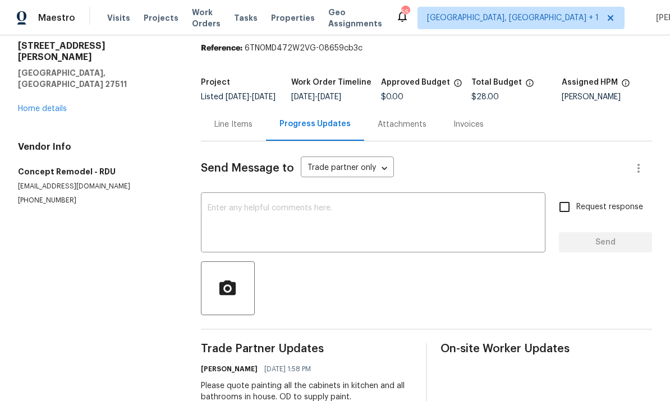
scroll to position [37, 0]
click at [52, 106] on link "Home details" at bounding box center [42, 110] width 49 height 8
